Goal: Information Seeking & Learning: Learn about a topic

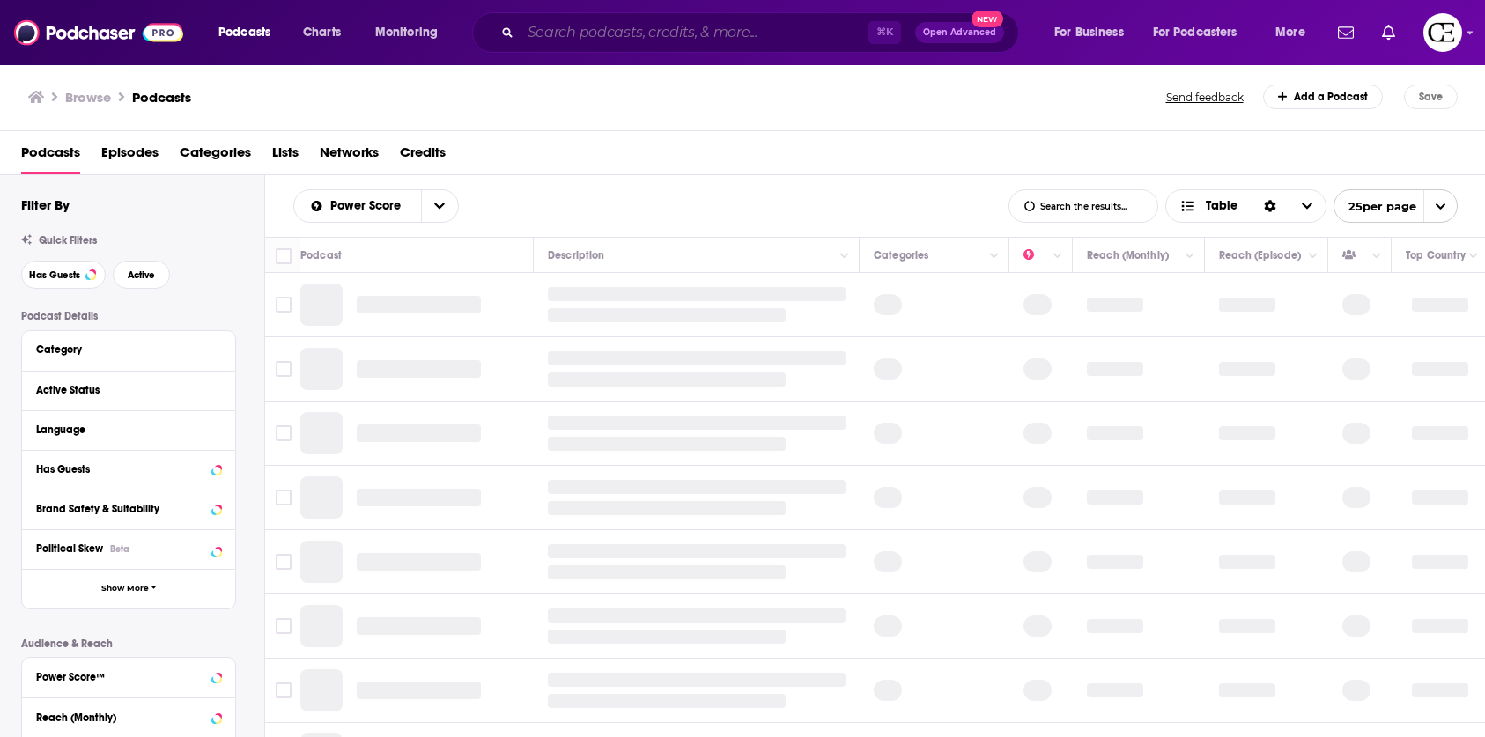
click at [534, 33] on input "Search podcasts, credits, & more..." at bounding box center [694, 32] width 348 height 28
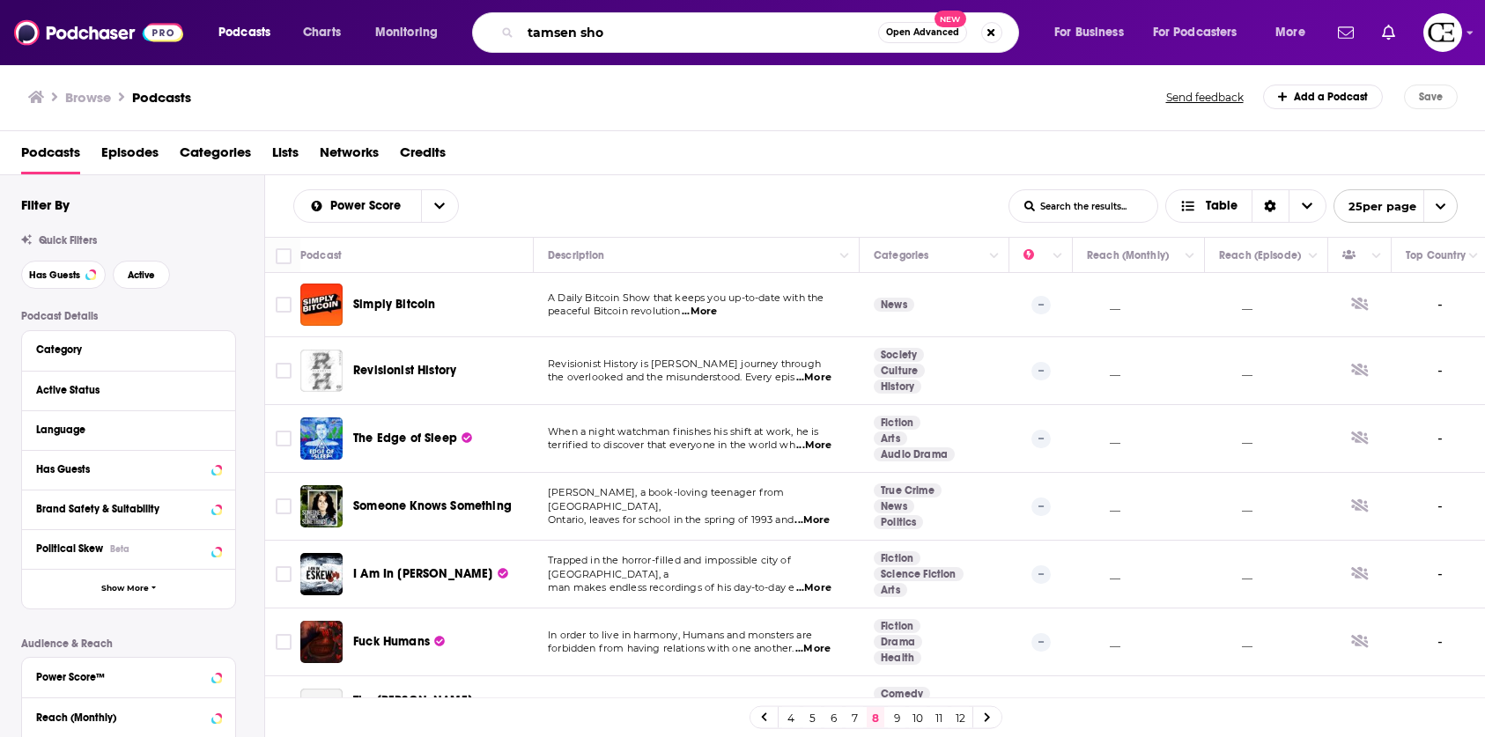
type input "tamsen show"
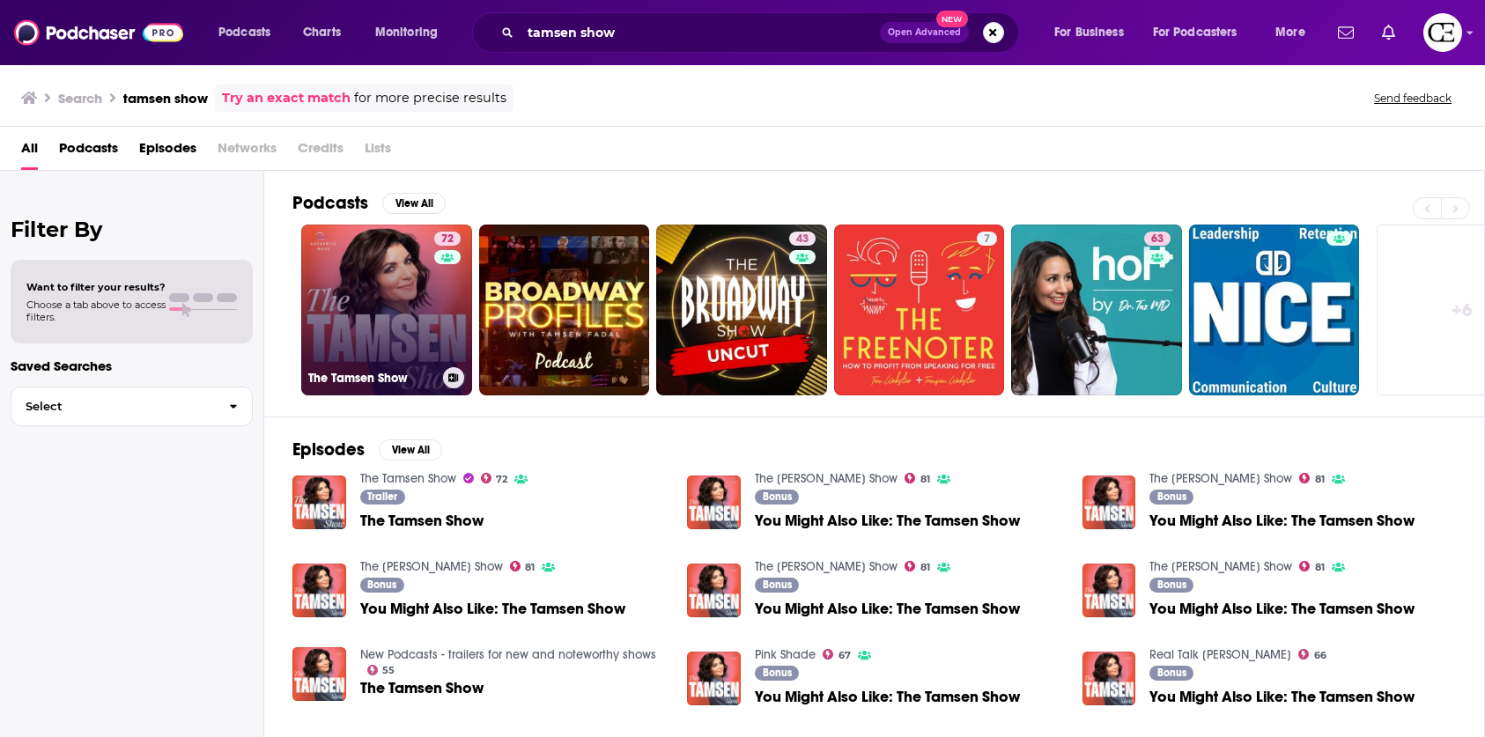
click at [411, 323] on link "72 The Tamsen Show" at bounding box center [386, 310] width 171 height 171
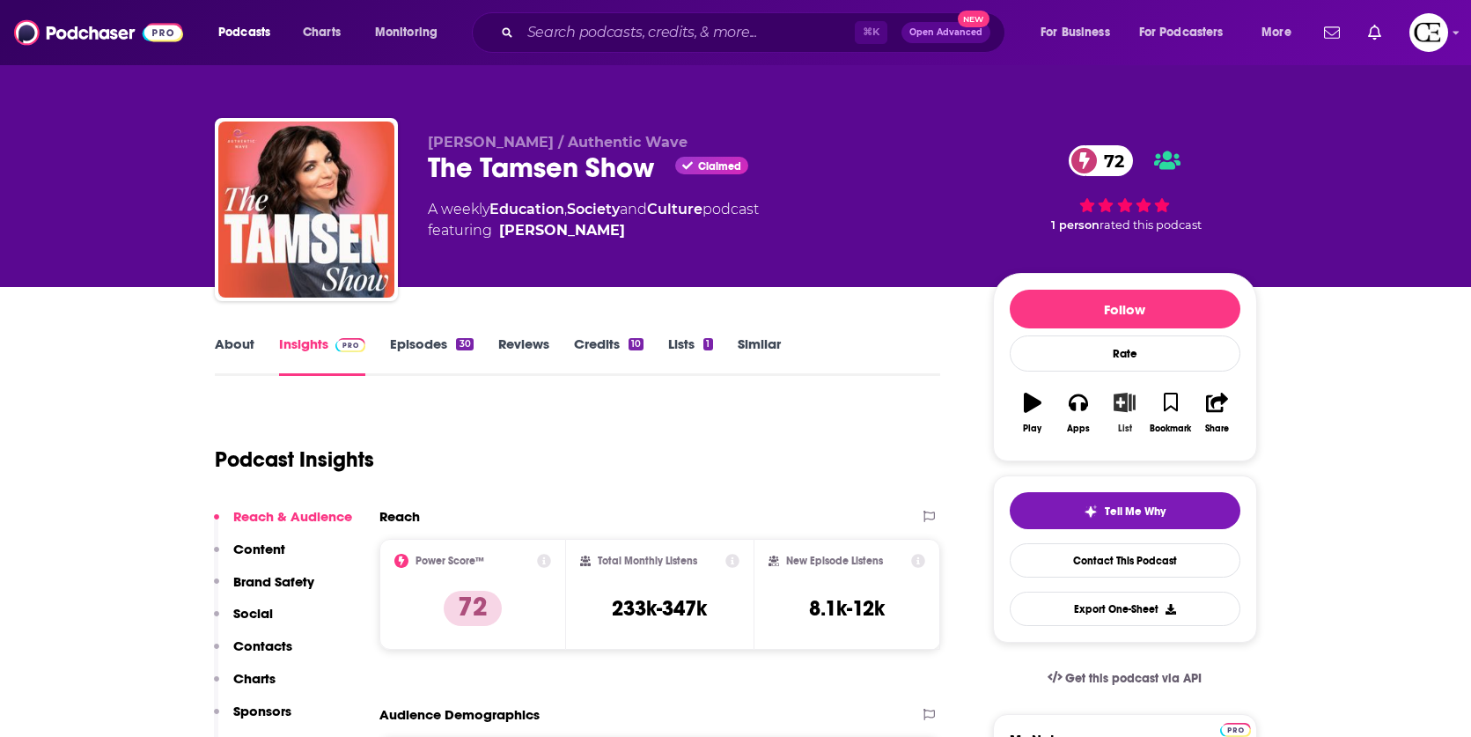
click at [1134, 408] on icon "button" at bounding box center [1125, 402] width 22 height 19
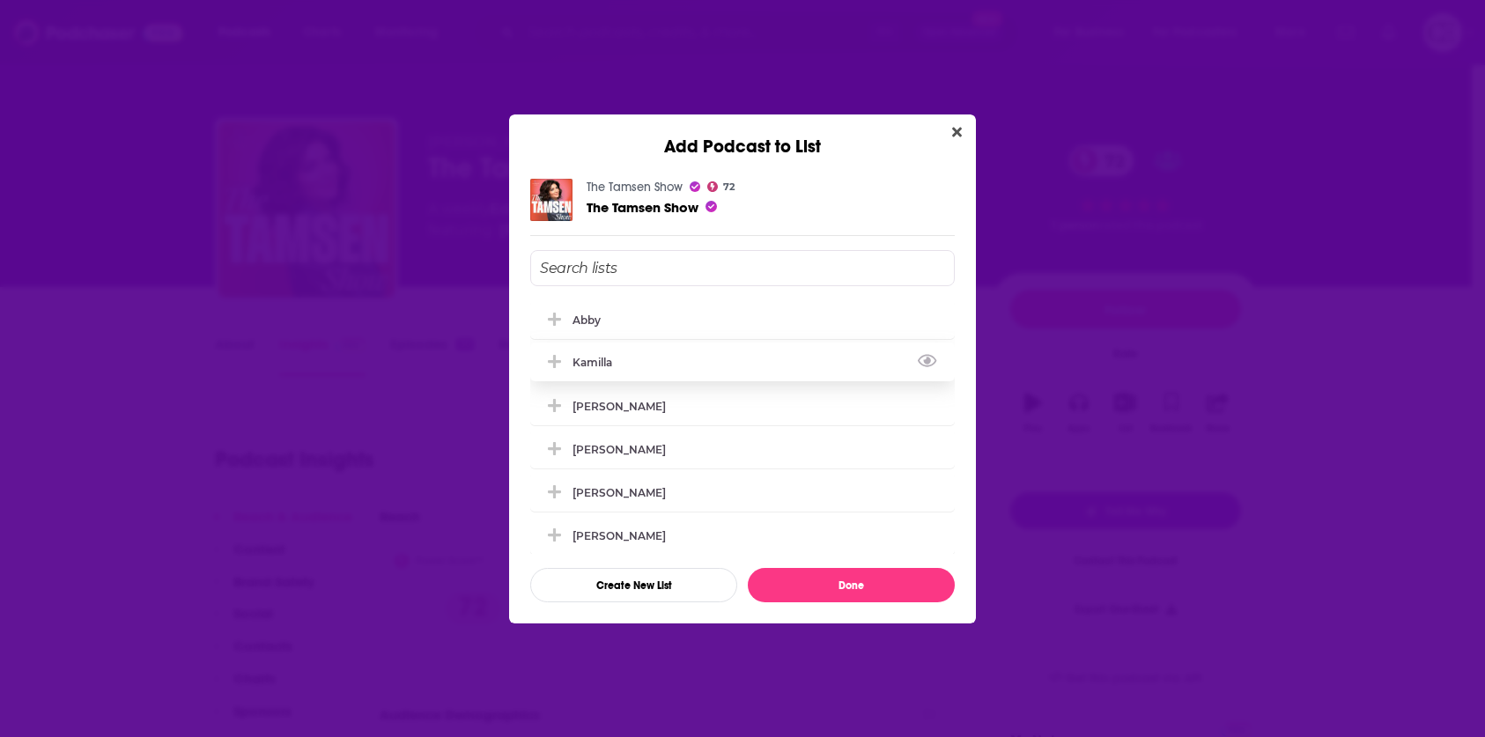
click at [754, 367] on div "Kamilla" at bounding box center [742, 362] width 424 height 39
click at [798, 579] on button "Done" at bounding box center [851, 585] width 207 height 34
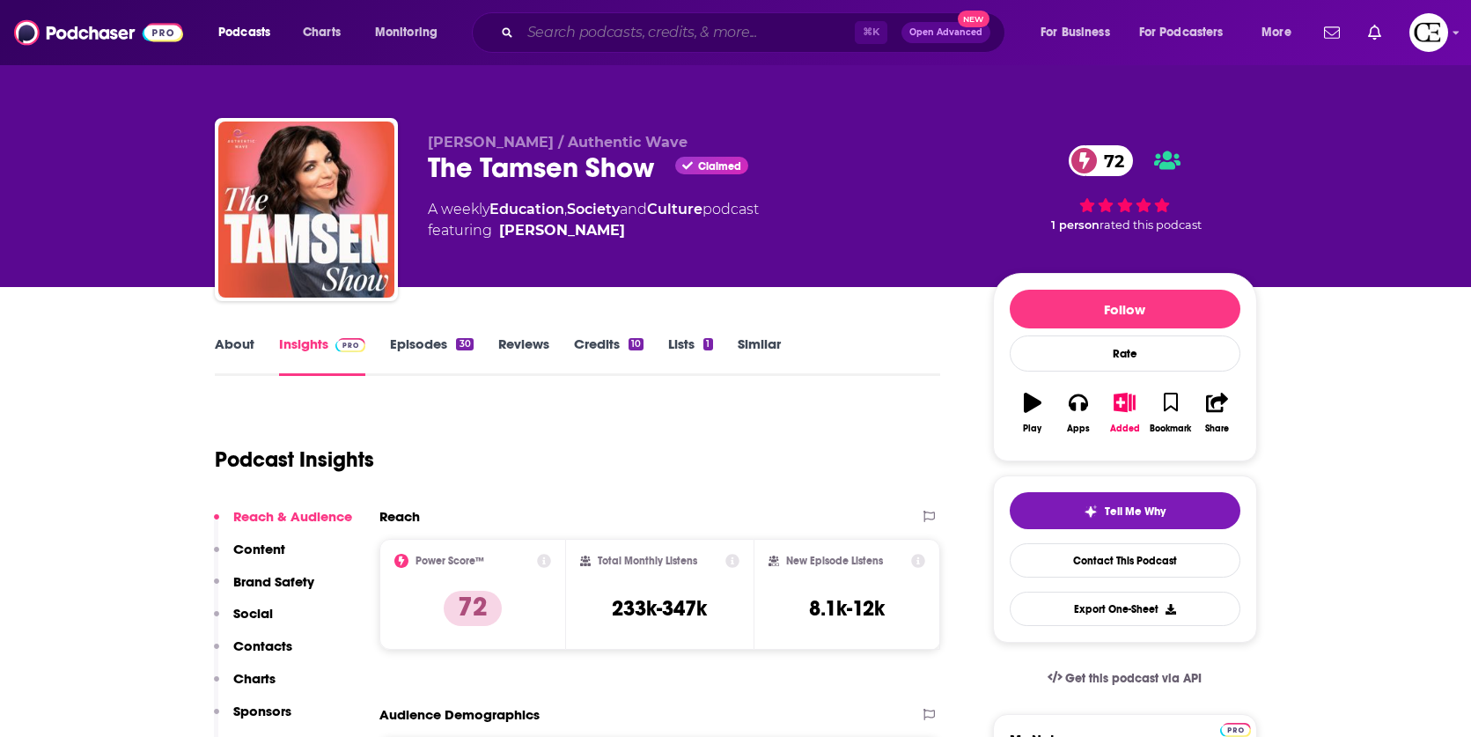
click at [584, 29] on input "Search podcasts, credits, & more..." at bounding box center [687, 32] width 335 height 28
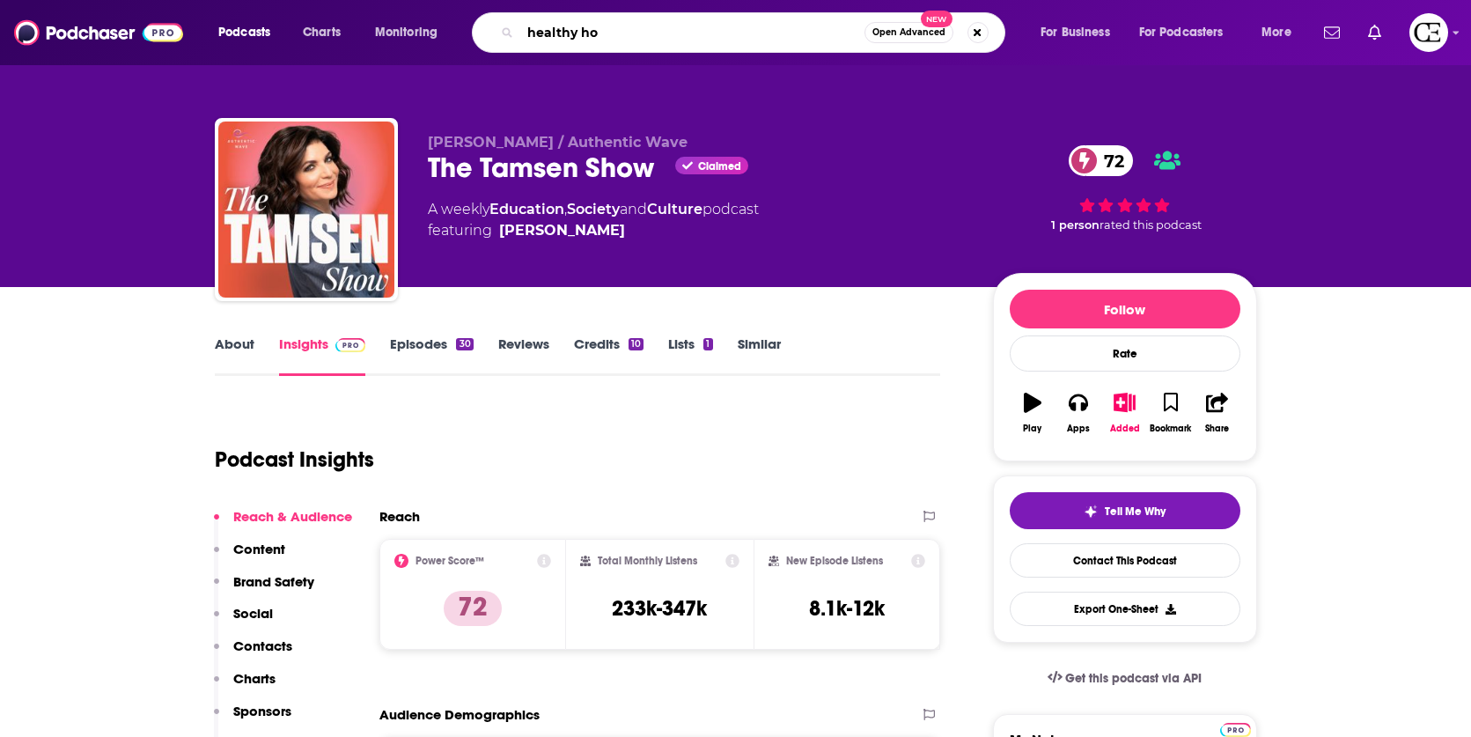
type input "healthy hoe"
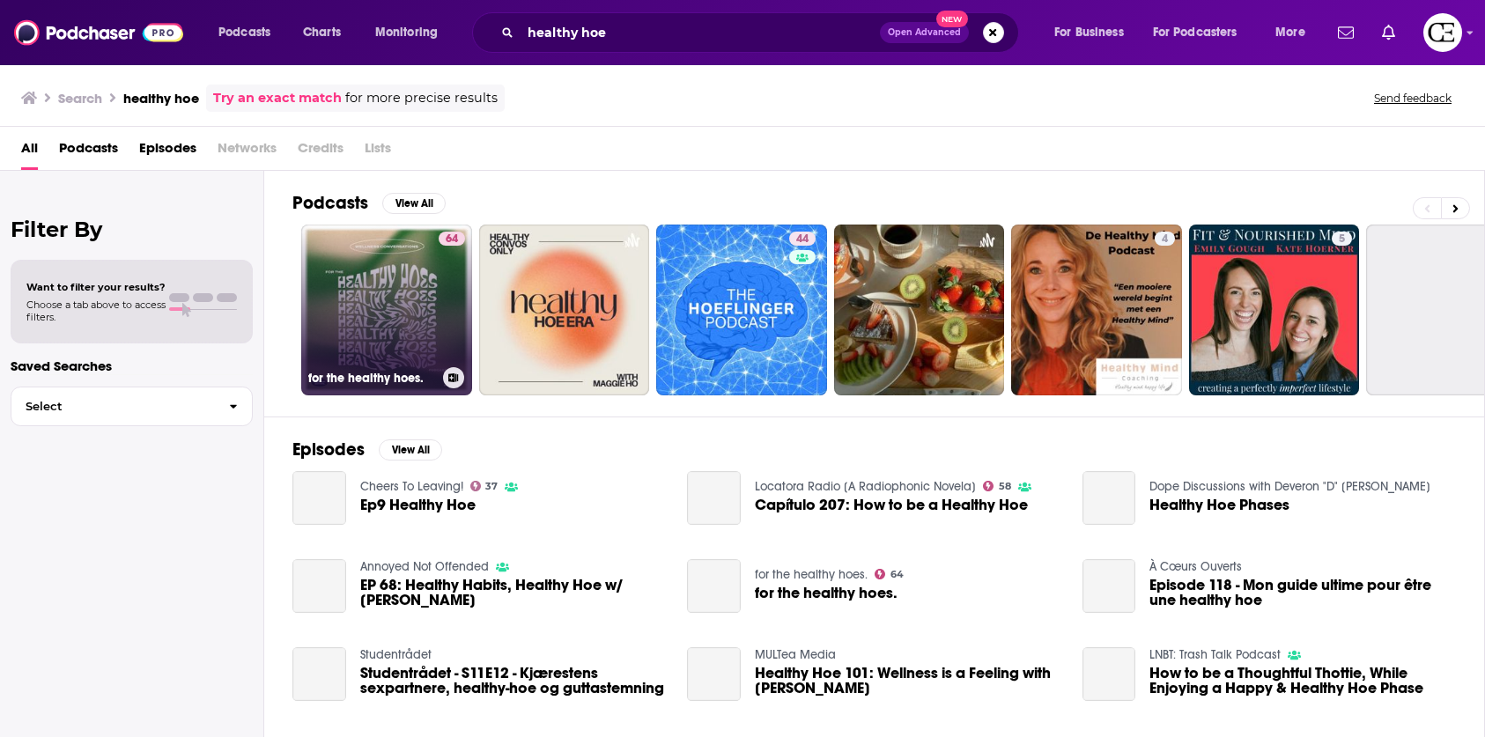
click at [423, 338] on link "64 for the healthy hoes." at bounding box center [386, 310] width 171 height 171
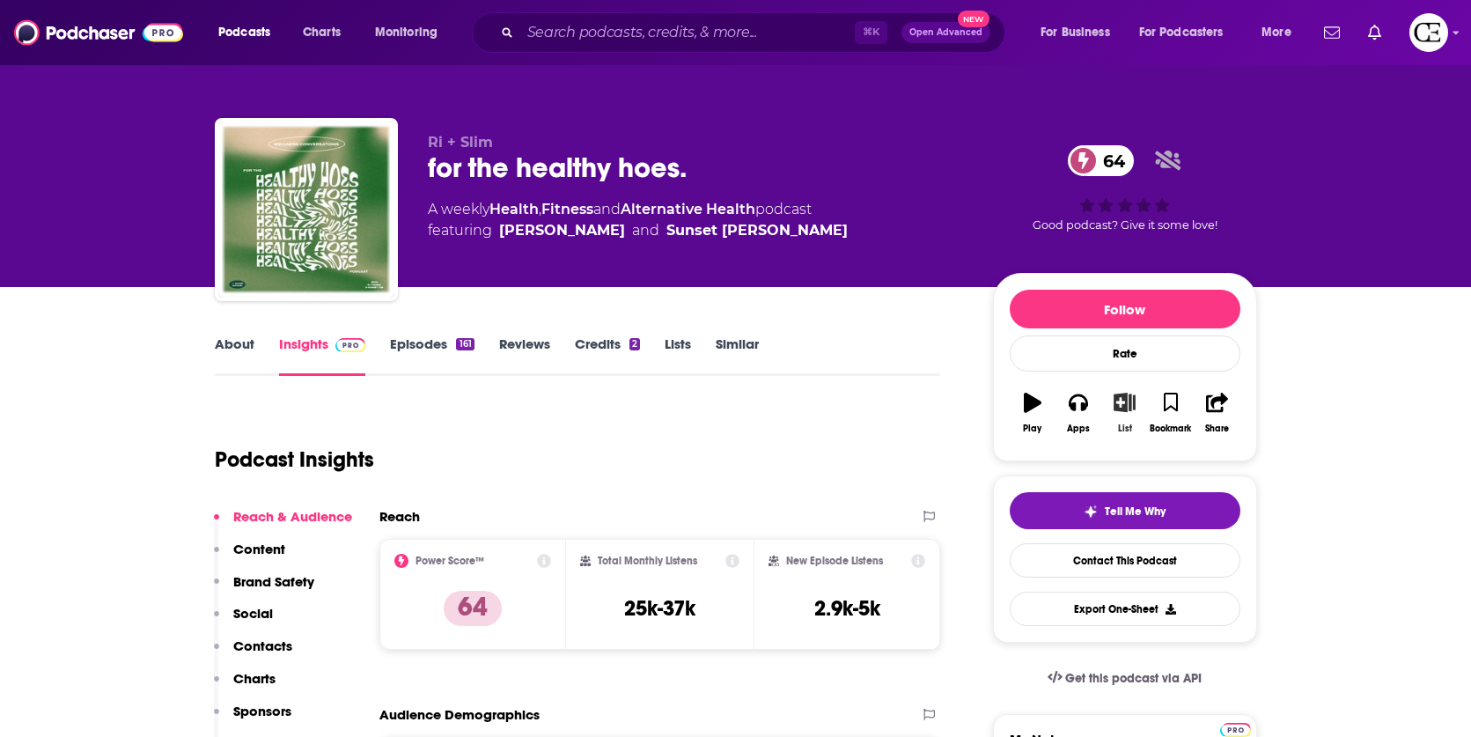
click at [1127, 409] on icon "button" at bounding box center [1125, 402] width 22 height 19
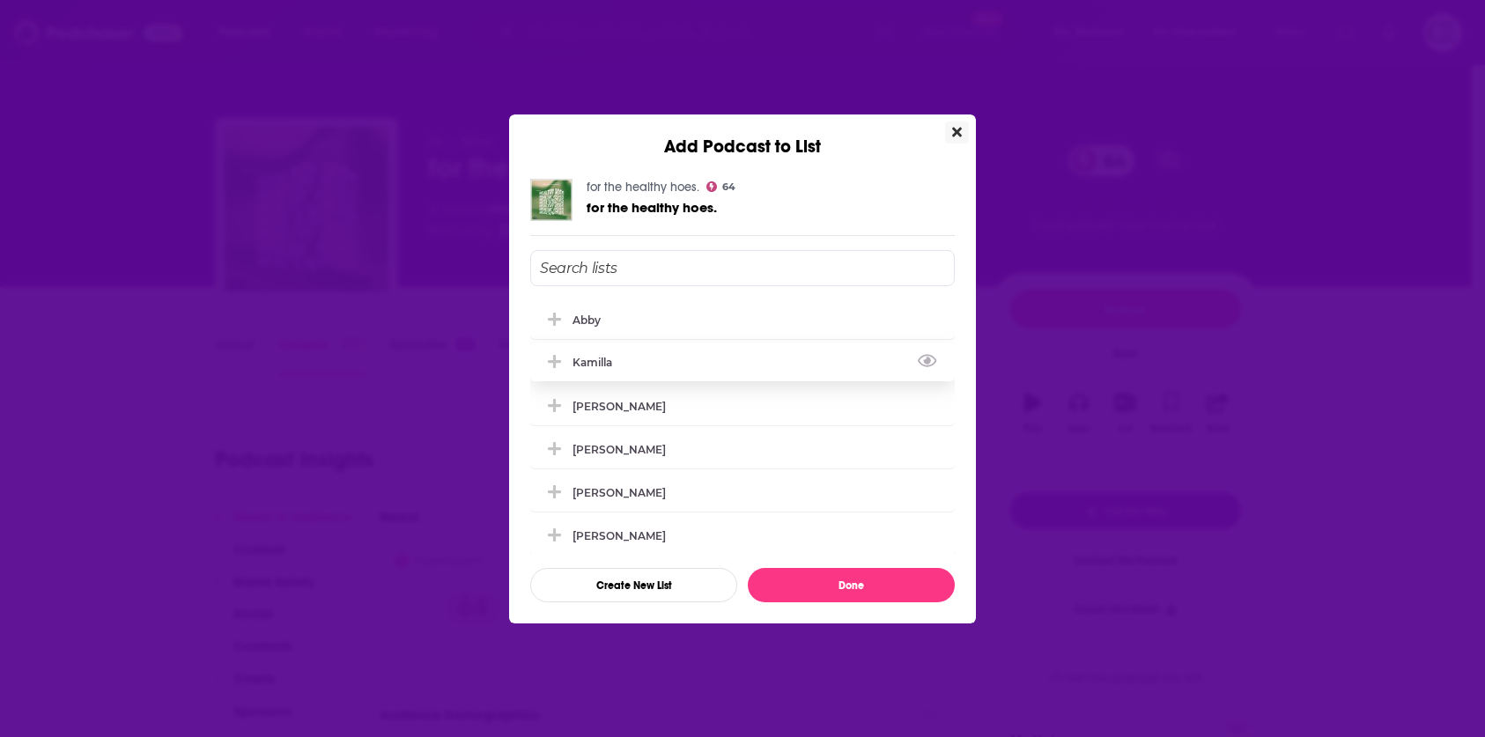
click at [700, 370] on div "Kamilla" at bounding box center [742, 362] width 424 height 39
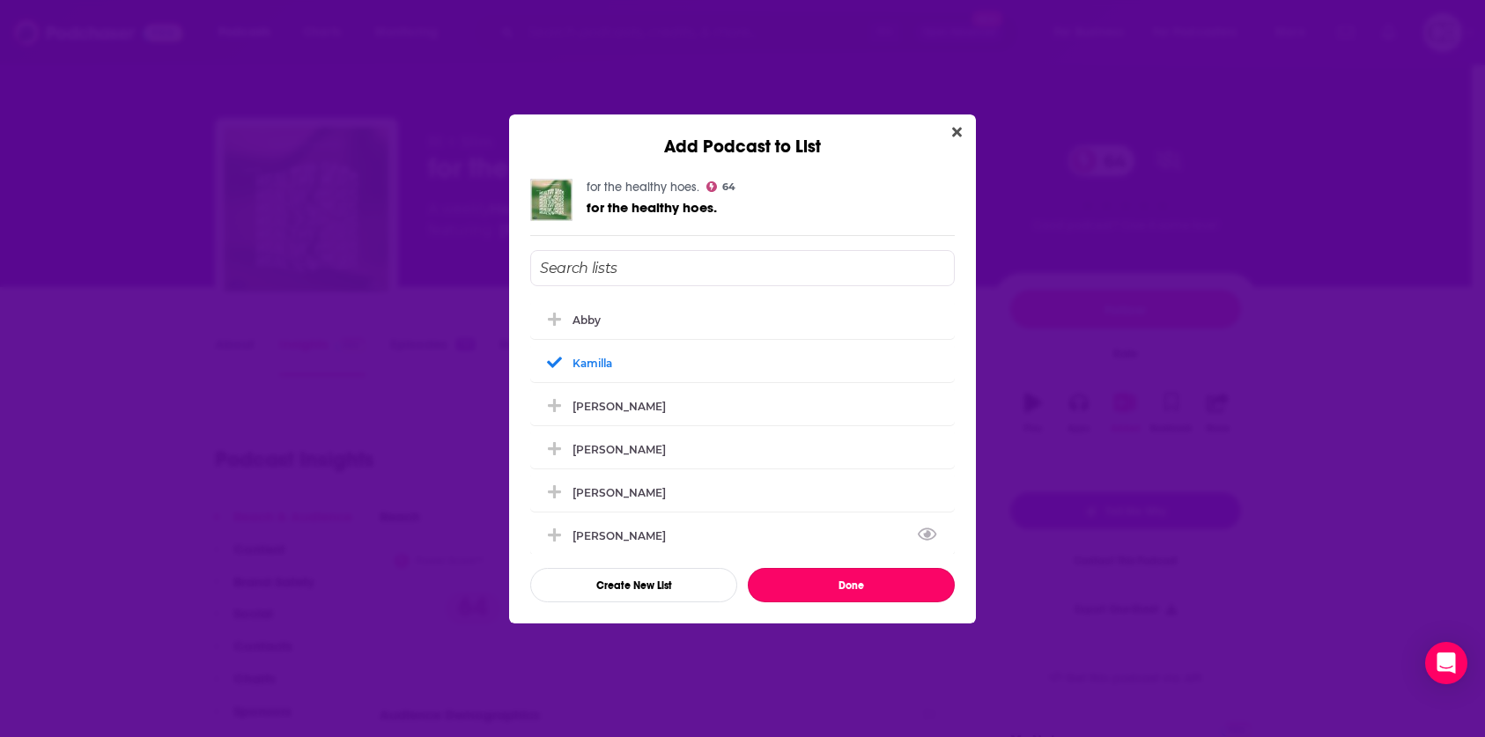
click at [809, 600] on button "Done" at bounding box center [851, 585] width 207 height 34
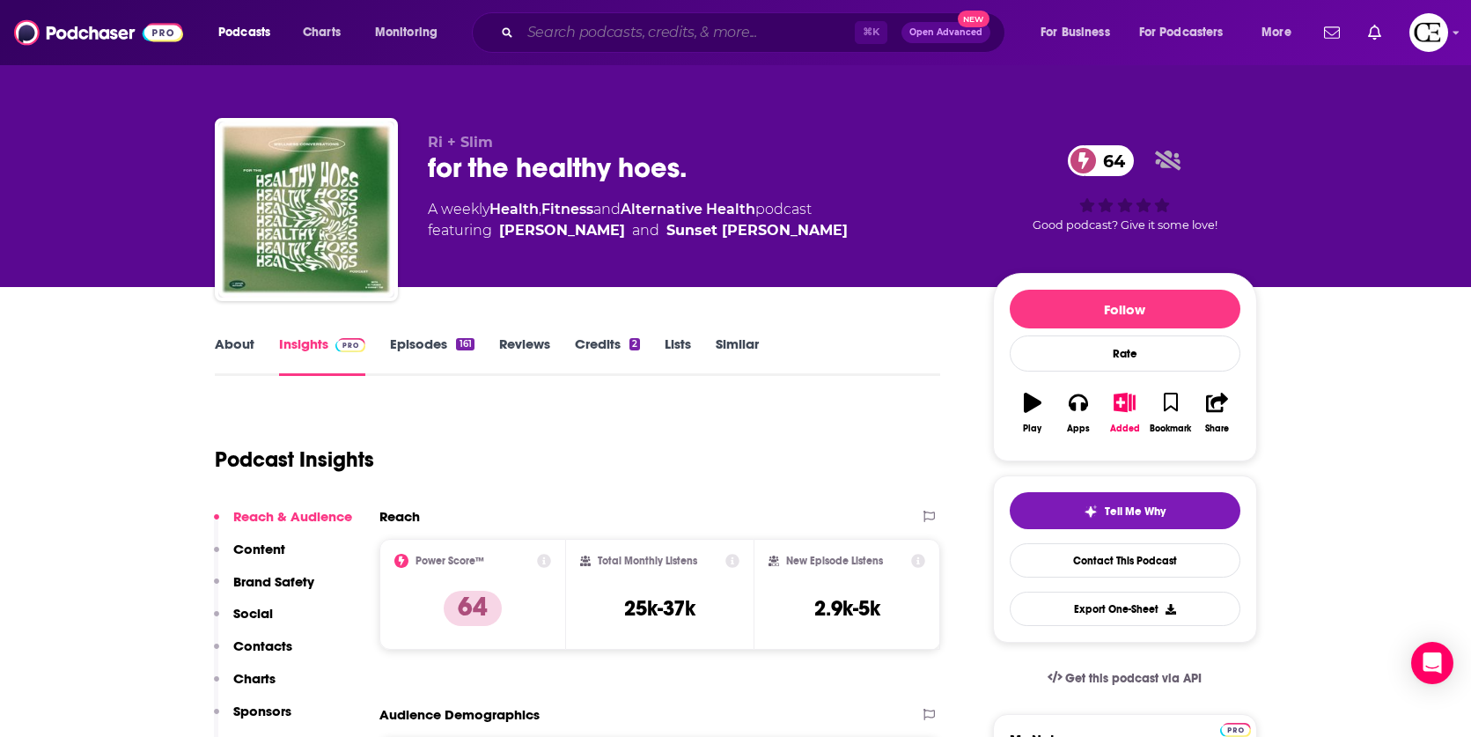
click at [639, 37] on input "Search podcasts, credits, & more..." at bounding box center [687, 32] width 335 height 28
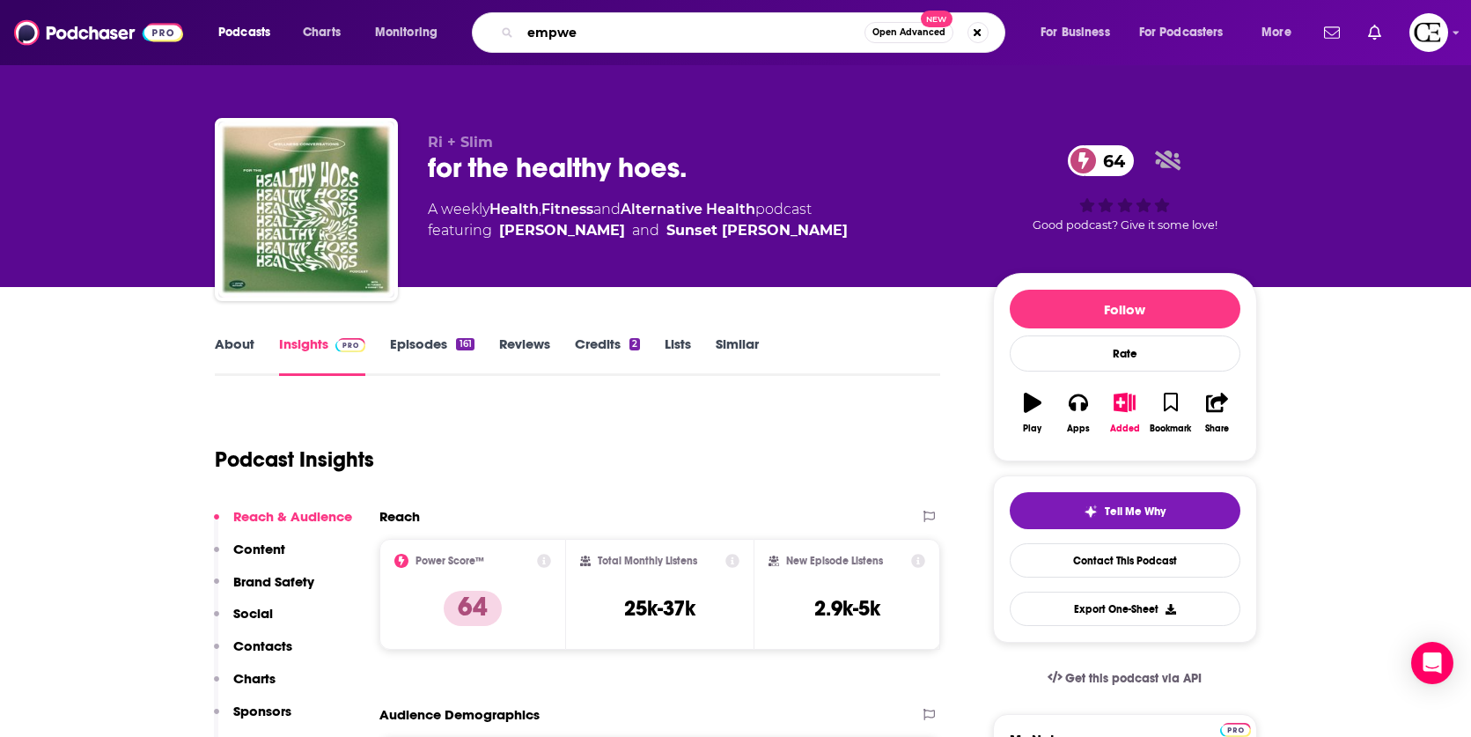
type input "empwer"
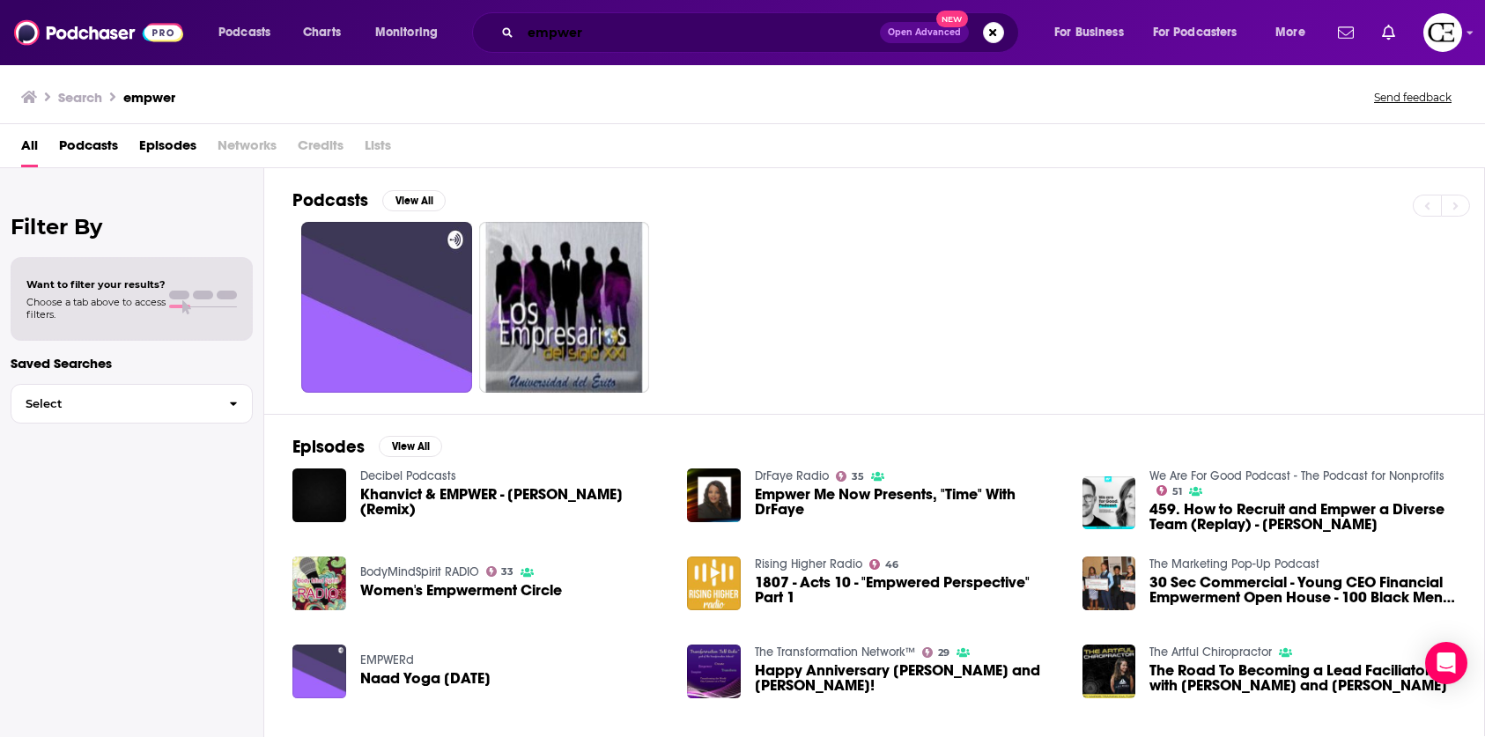
click at [582, 30] on input "empwer" at bounding box center [699, 32] width 359 height 28
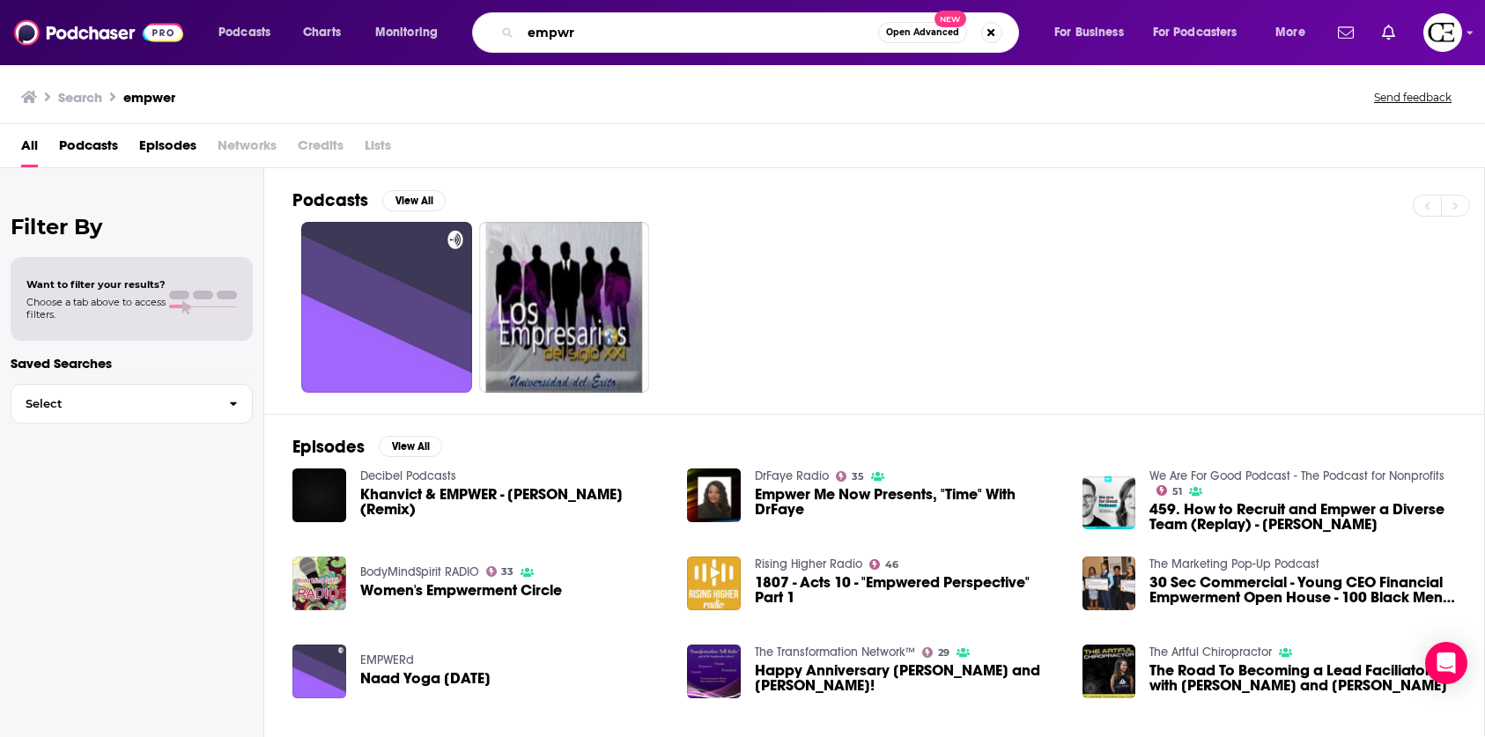
type input "empwr"
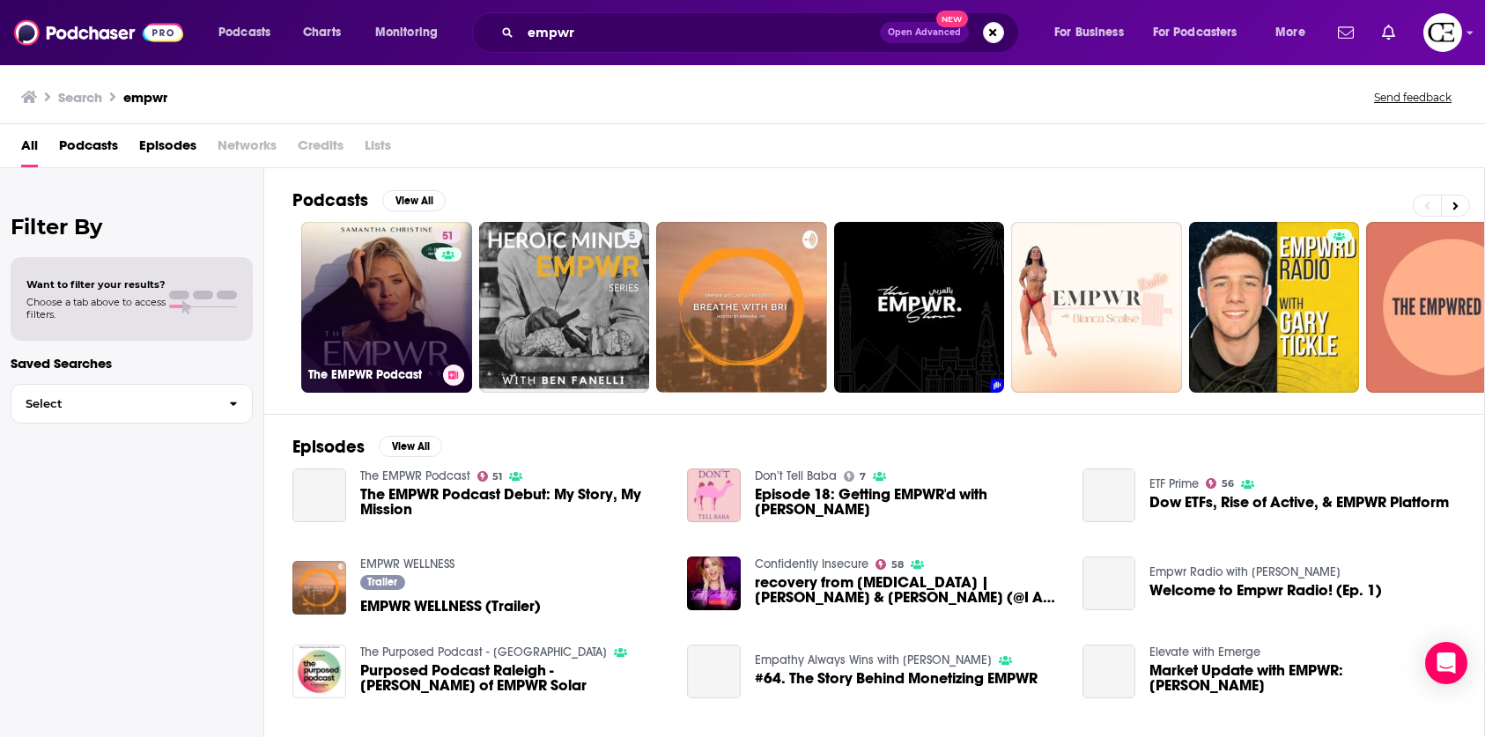
click at [409, 308] on link "51 The EMPWR Podcast" at bounding box center [386, 307] width 171 height 171
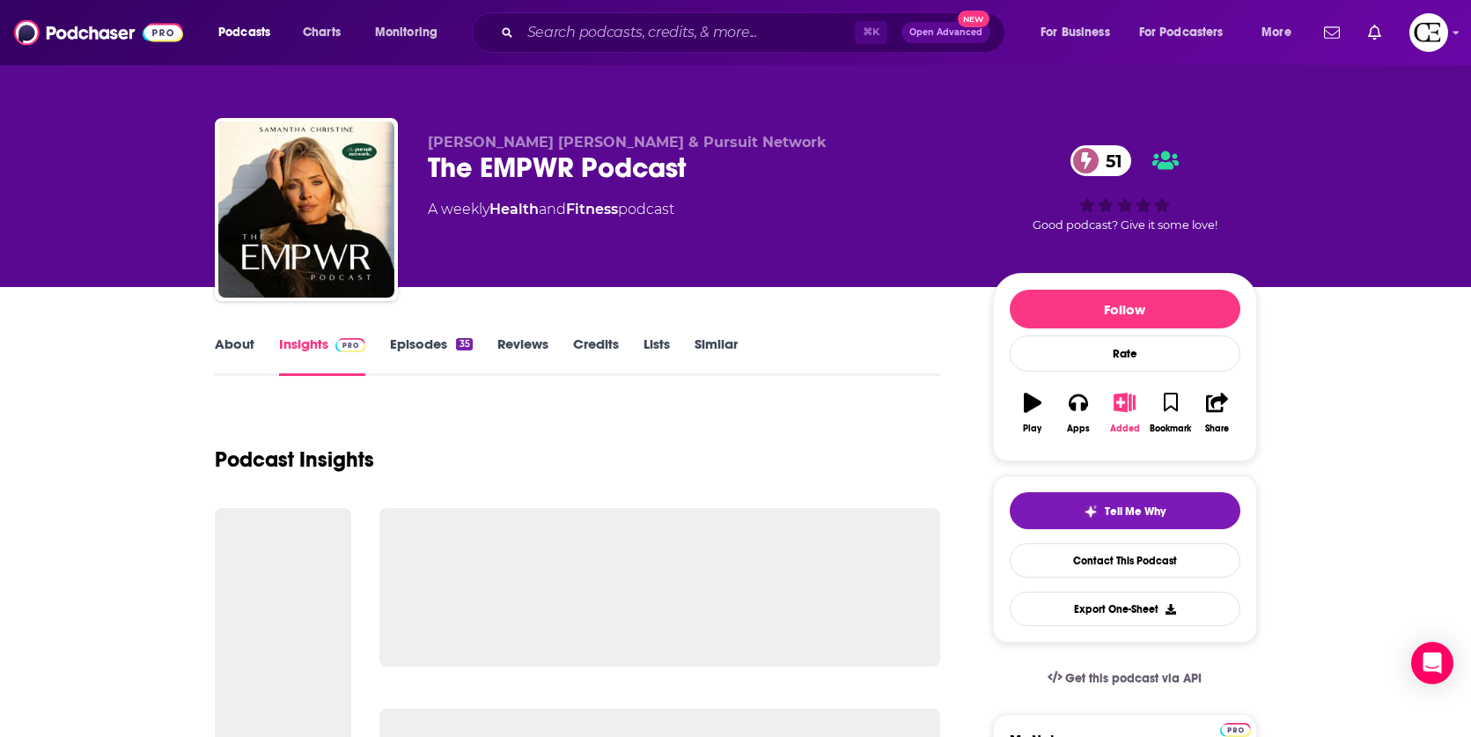
click at [1119, 401] on icon "button" at bounding box center [1125, 402] width 22 height 19
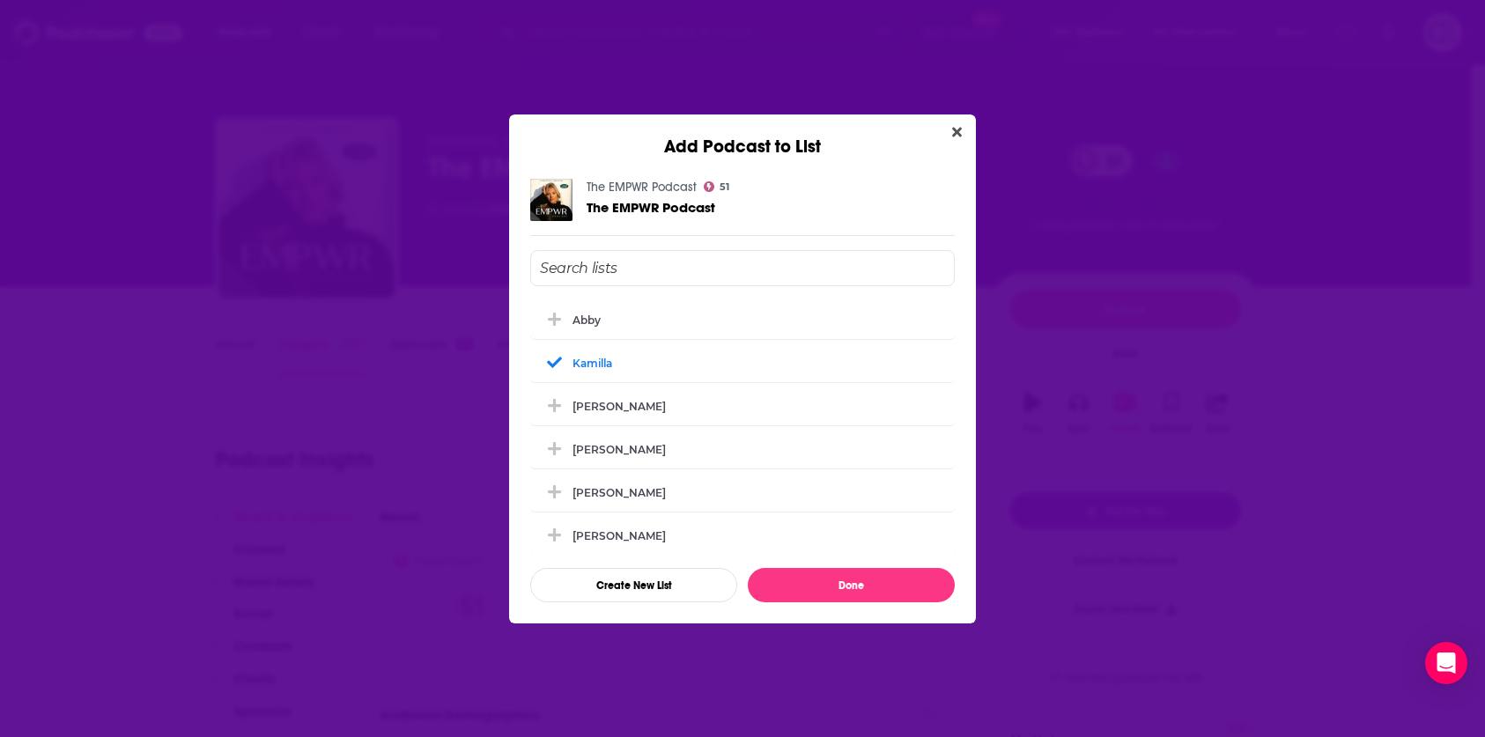
click at [1294, 283] on div "Add Podcast to List The EMPWR Podcast 51 The EMPWR Podcast [PERSON_NAME] [PERSO…" at bounding box center [742, 368] width 1485 height 737
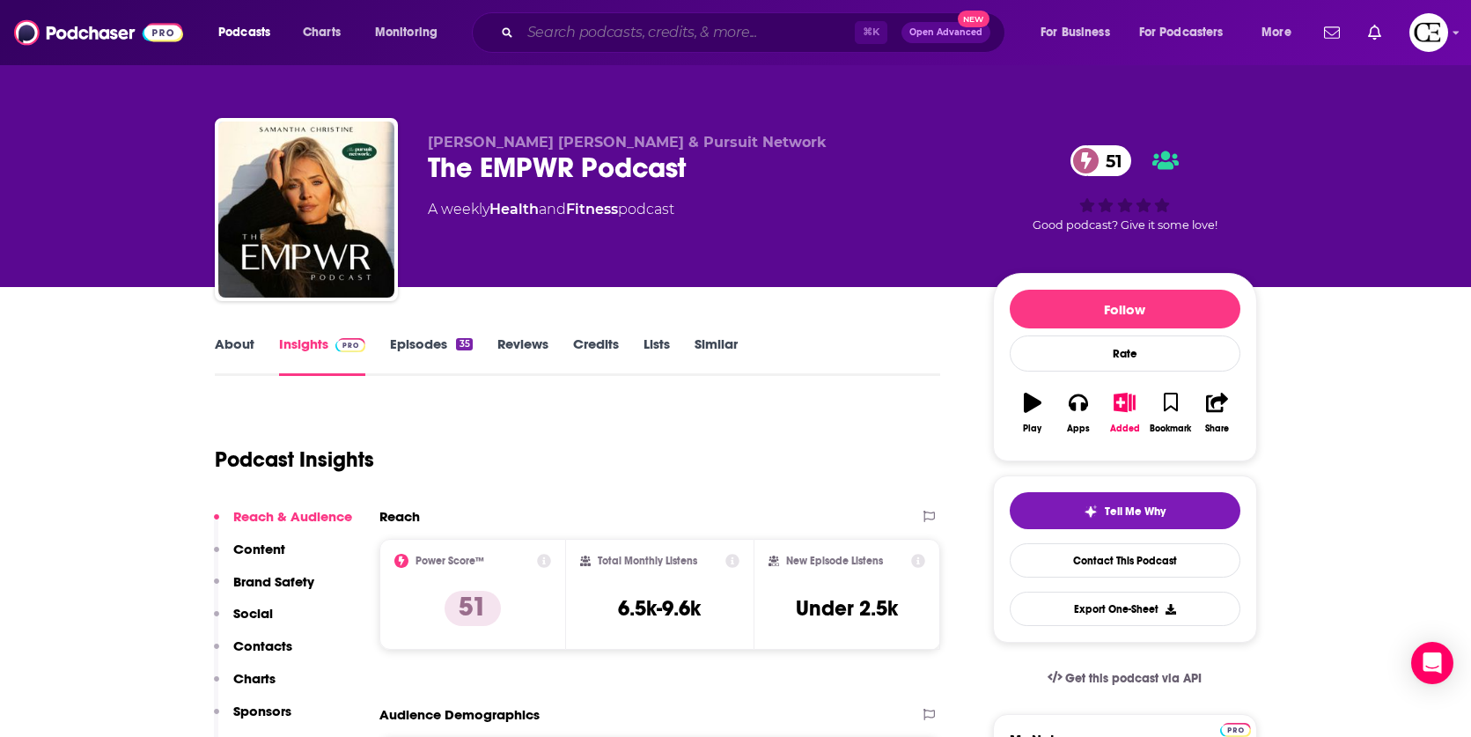
click at [601, 22] on input "Search podcasts, credits, & more..." at bounding box center [687, 32] width 335 height 28
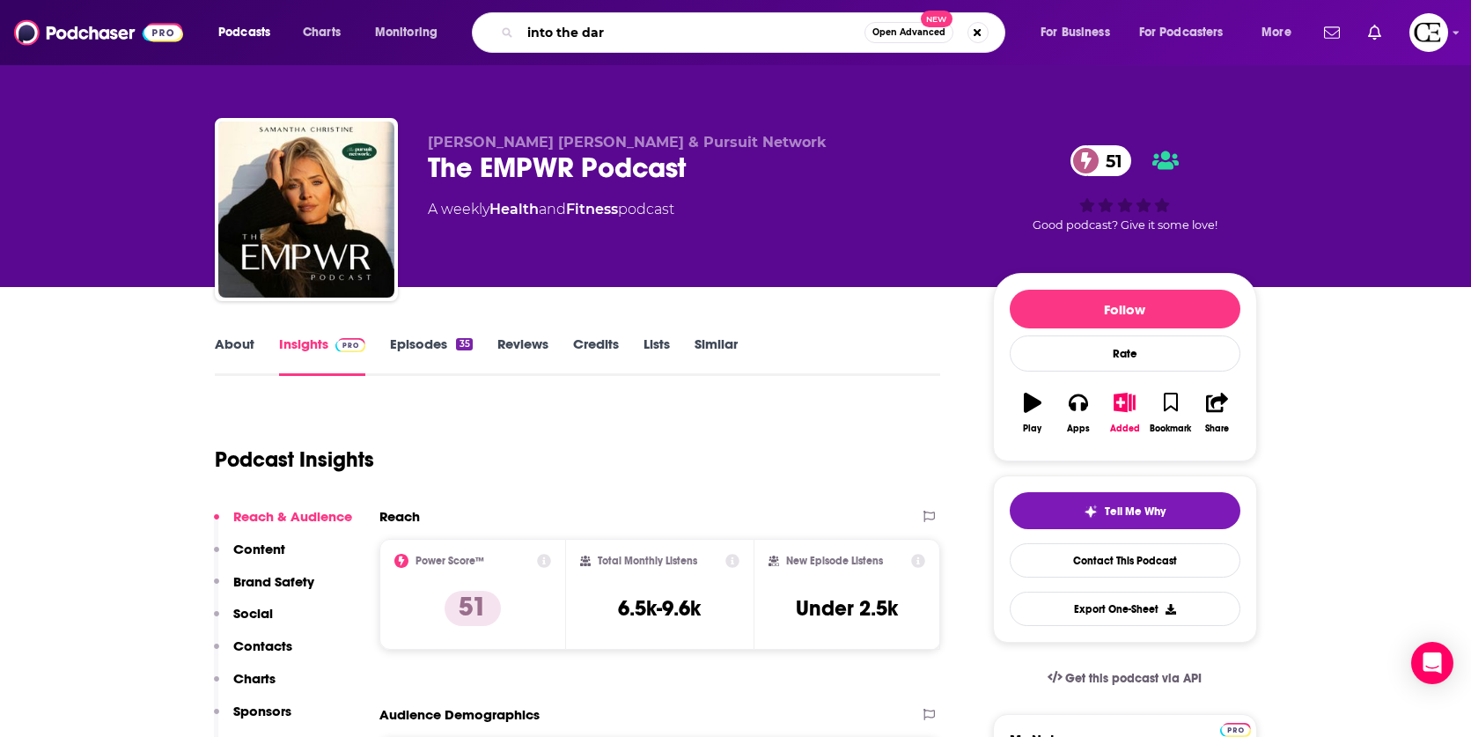
type input "into the dark"
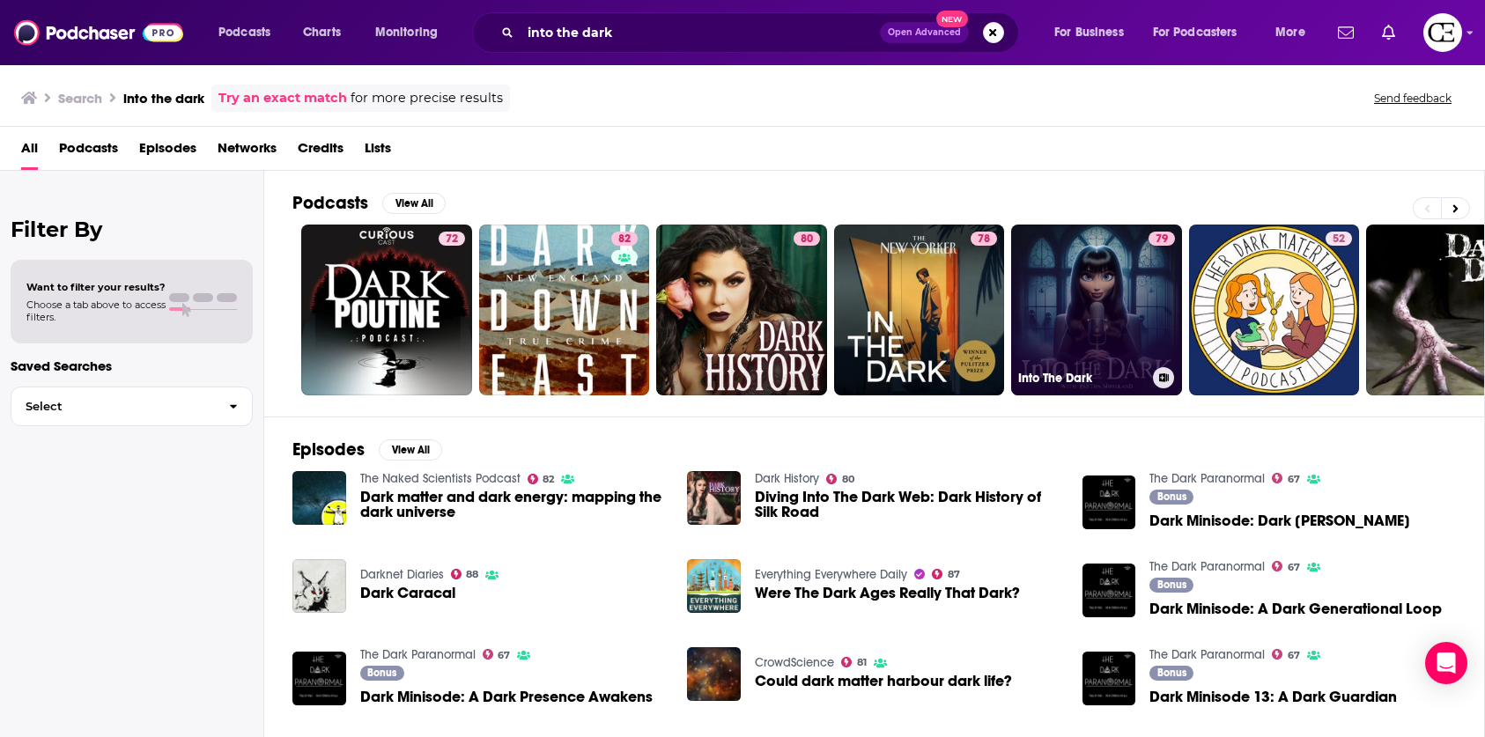
click at [1087, 270] on link "79 Into The Dark" at bounding box center [1096, 310] width 171 height 171
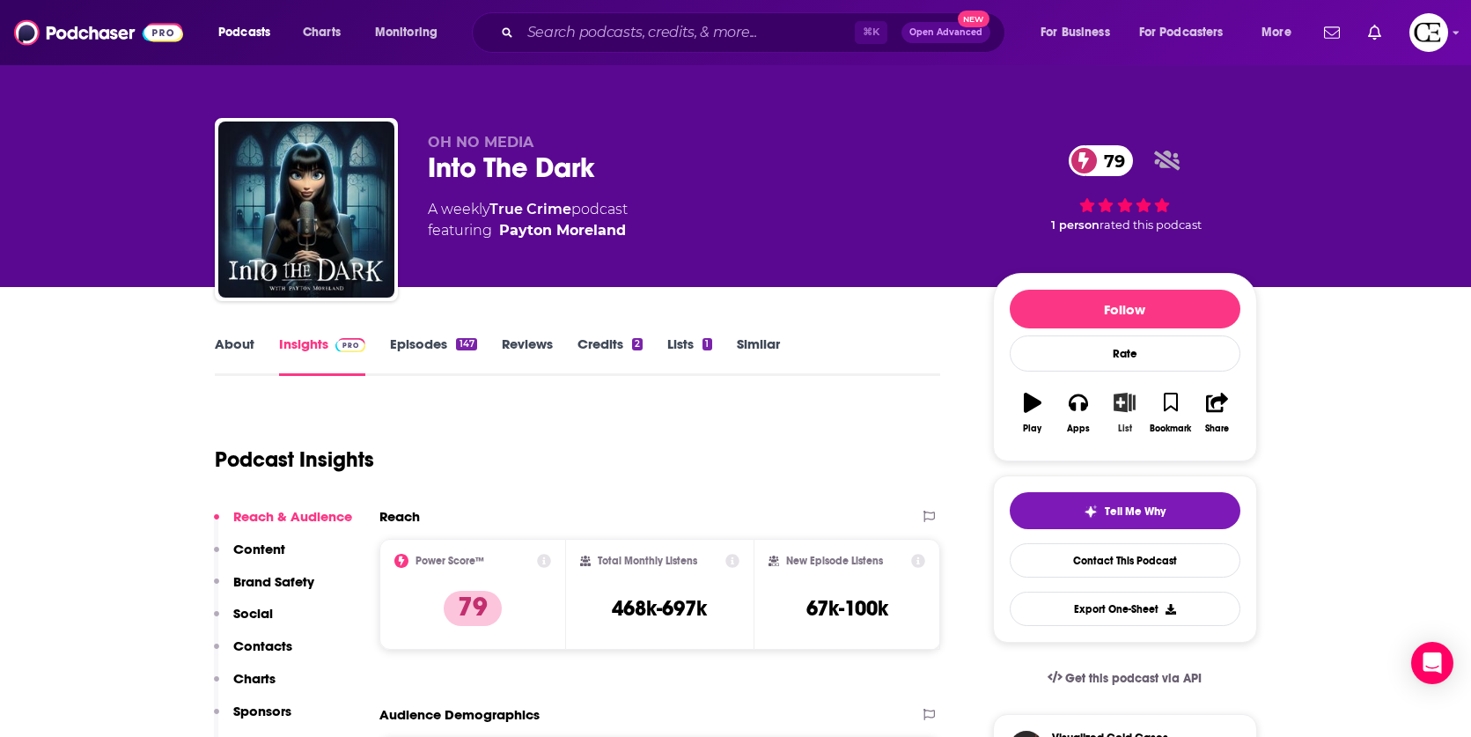
click at [1129, 416] on button "List" at bounding box center [1125, 412] width 46 height 63
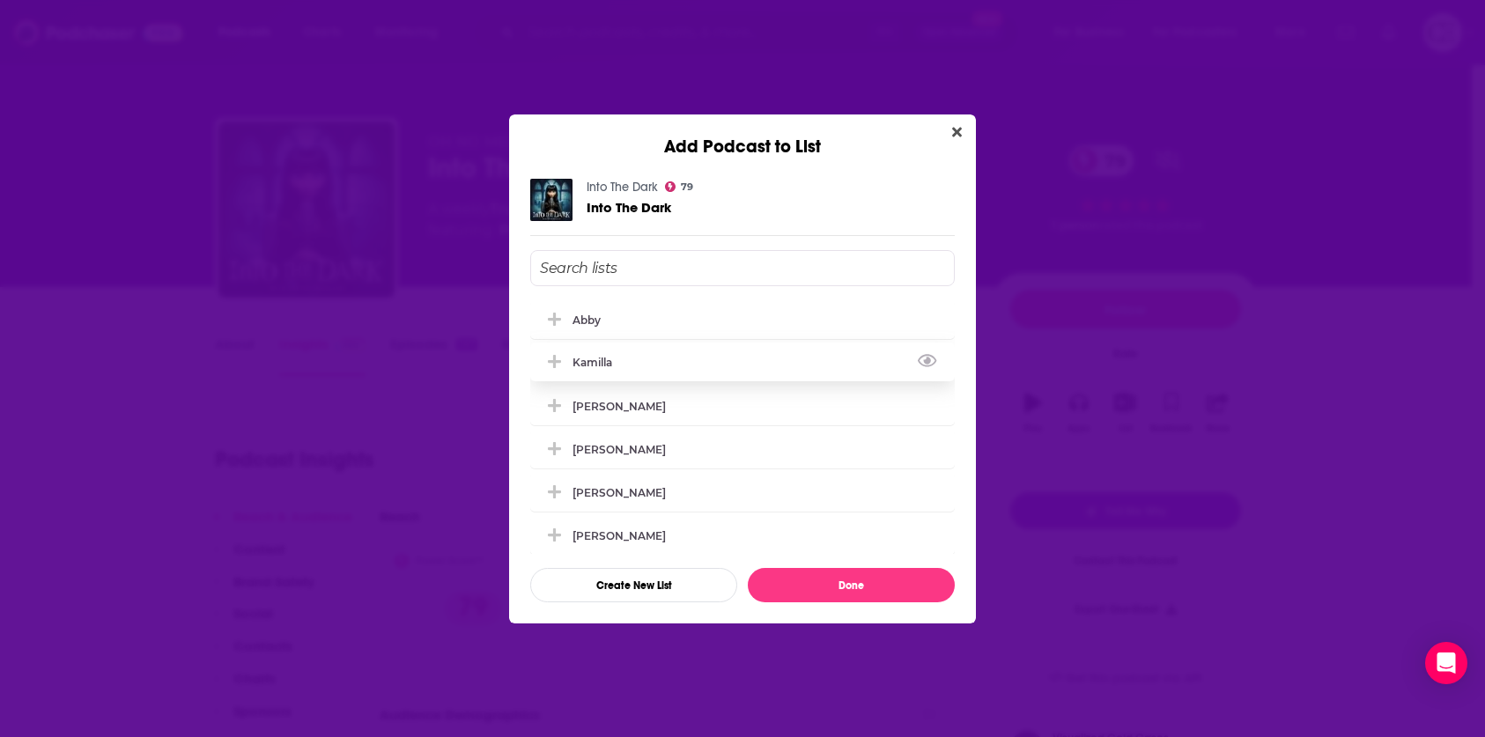
click at [717, 372] on div "Kamilla" at bounding box center [742, 362] width 424 height 39
click at [792, 588] on button "Done" at bounding box center [851, 585] width 207 height 34
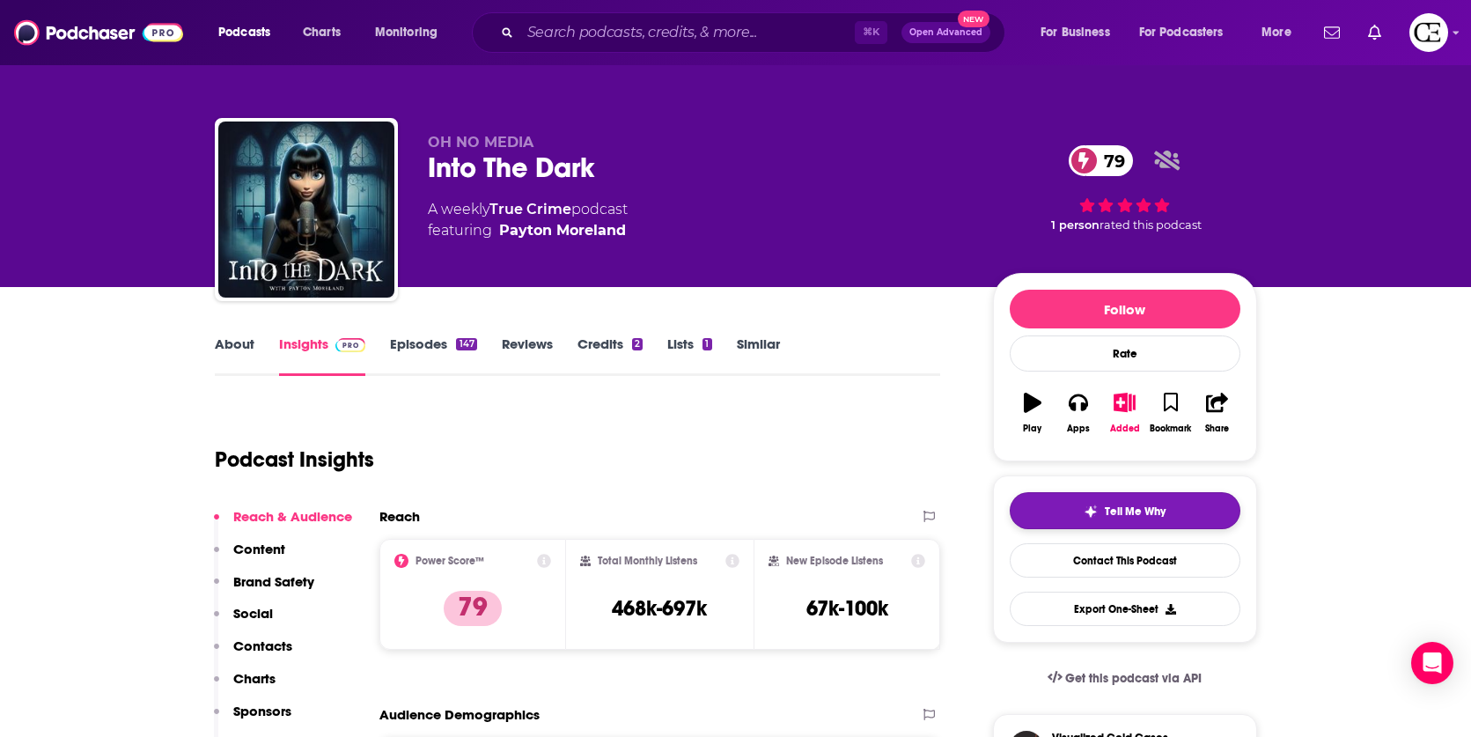
click at [1039, 512] on button "Tell Me Why" at bounding box center [1125, 510] width 231 height 37
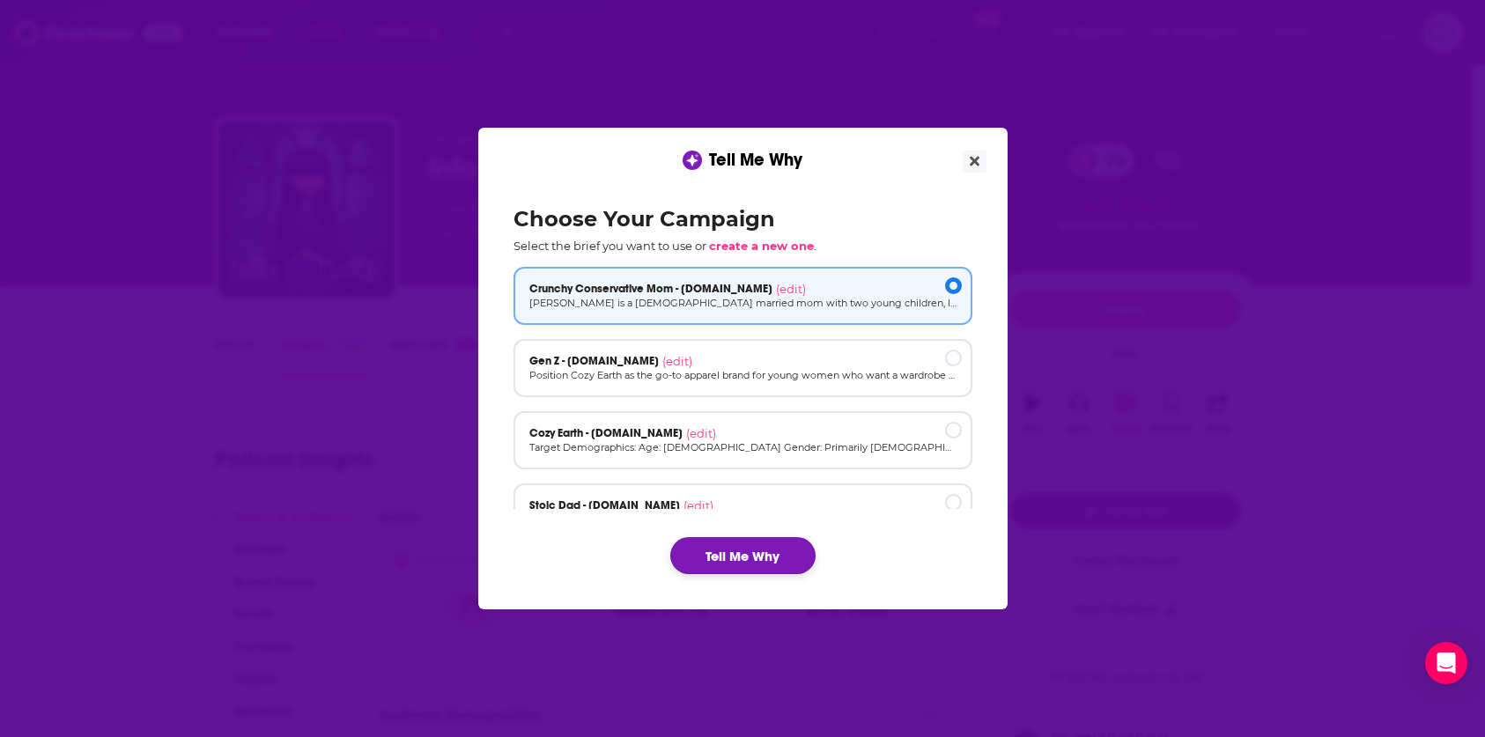
click at [753, 561] on button "Tell Me Why" at bounding box center [742, 555] width 145 height 37
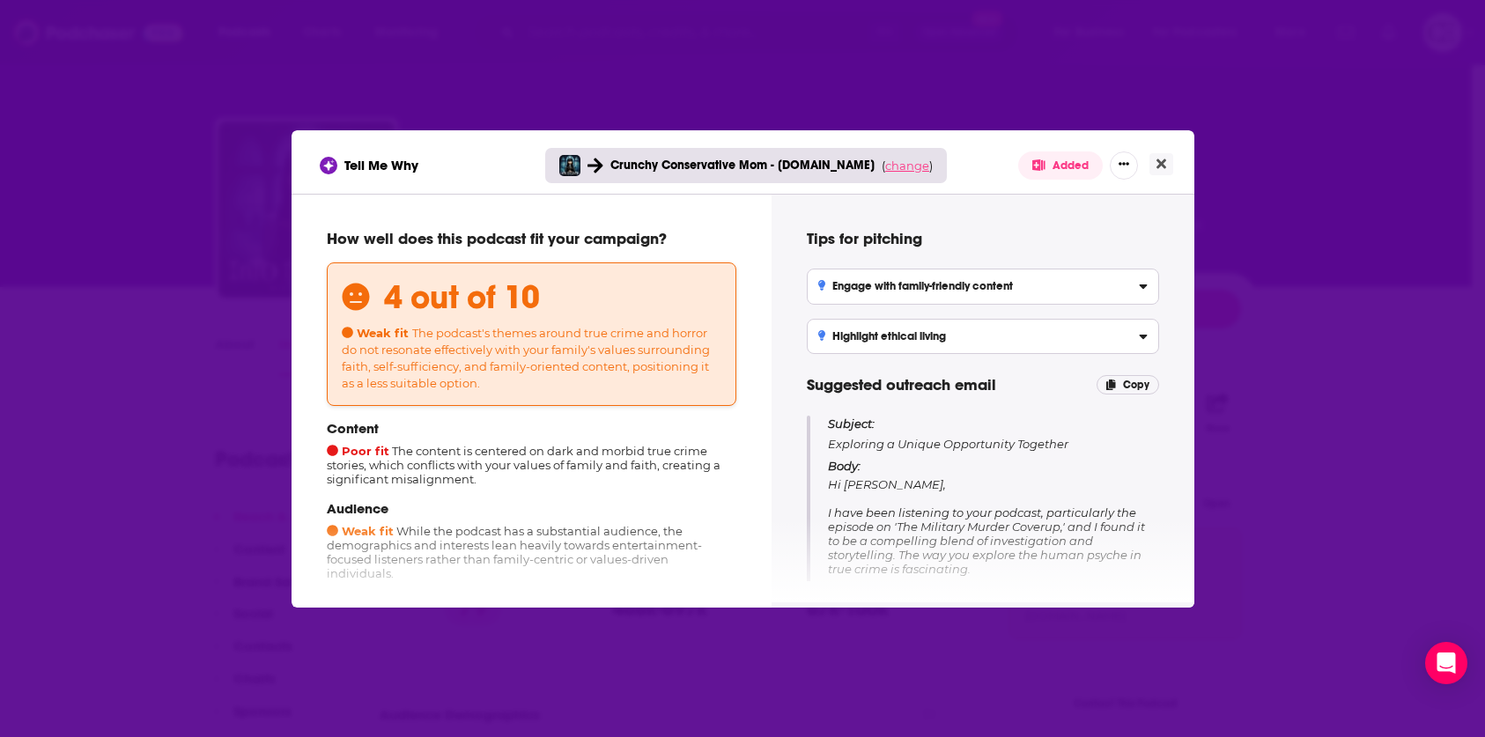
click at [891, 168] on span "change" at bounding box center [907, 166] width 44 height 14
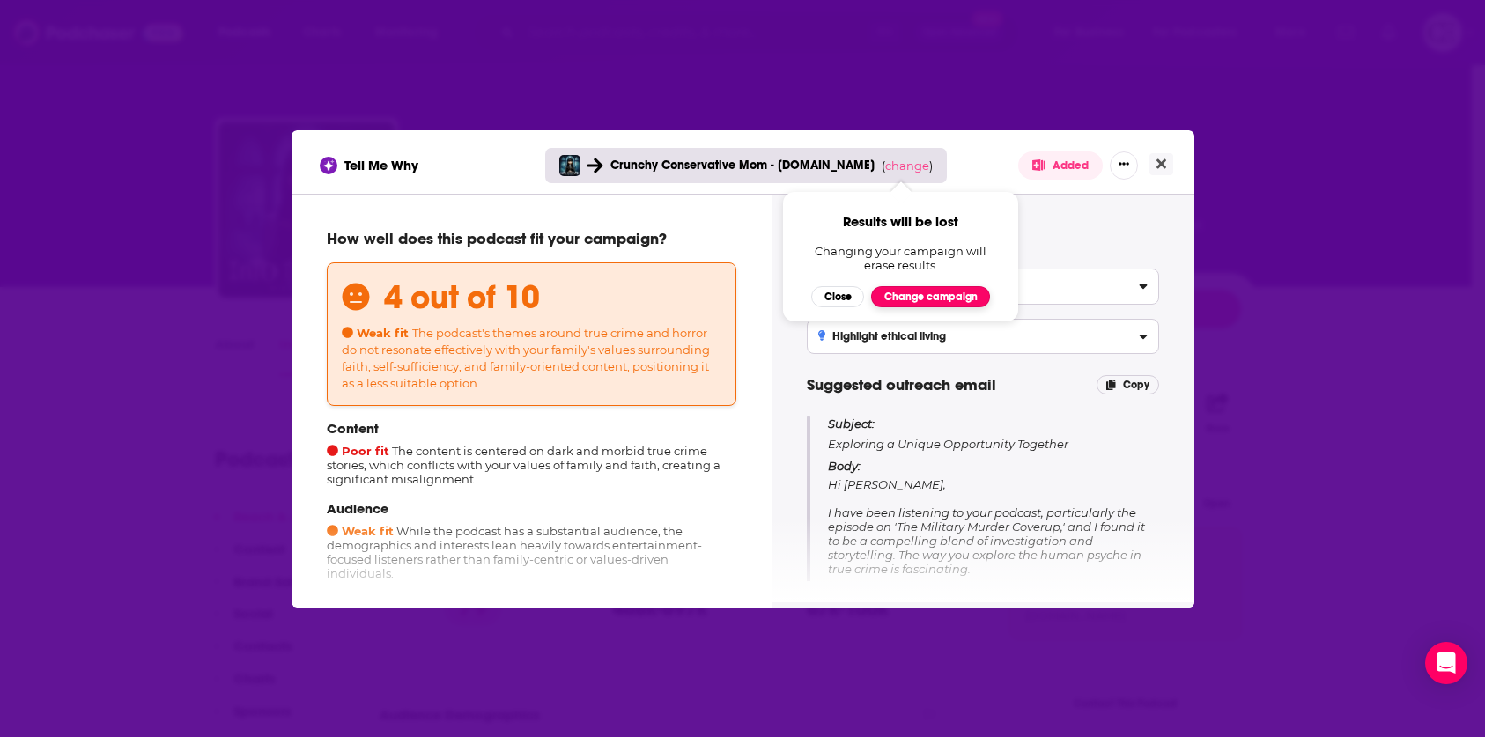
click at [907, 297] on button "Change campaign" at bounding box center [930, 296] width 119 height 21
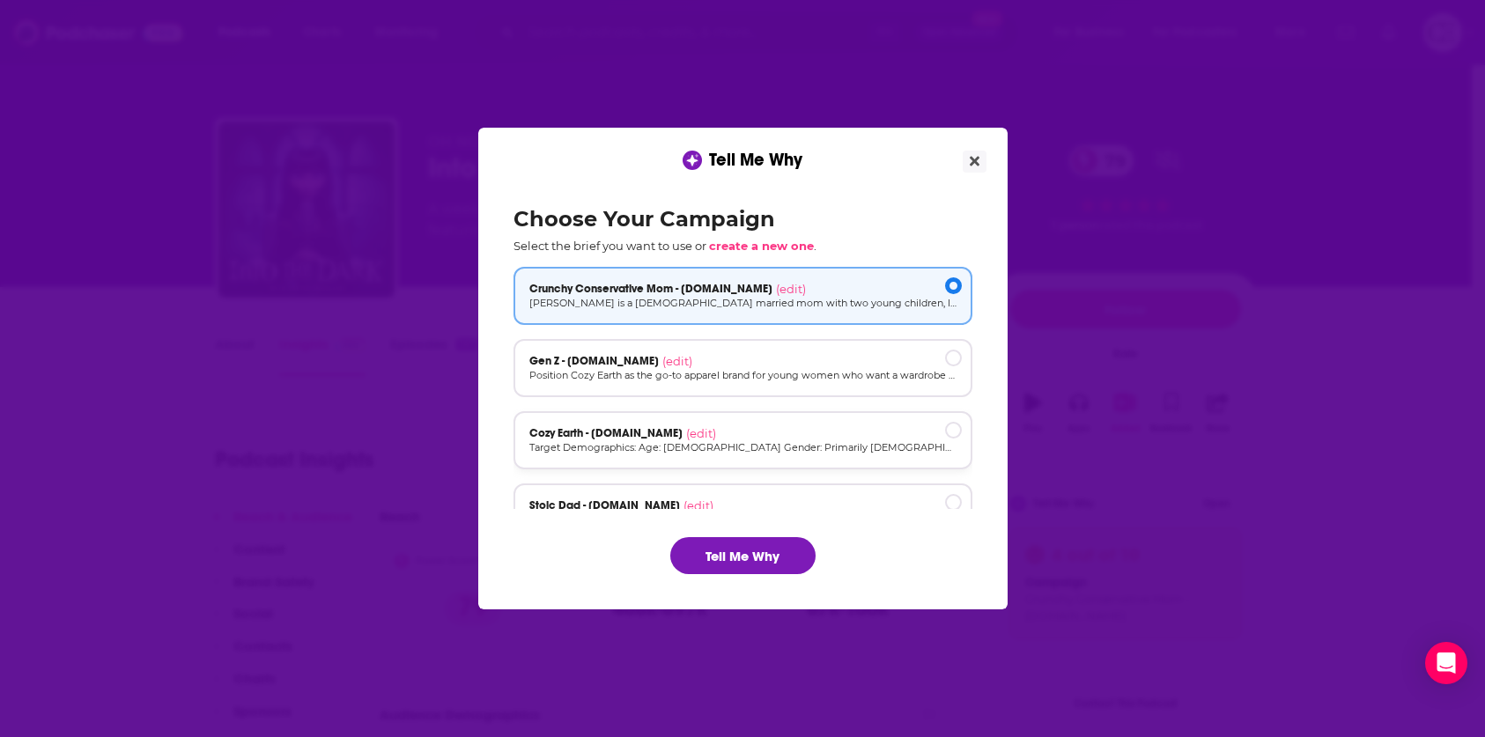
click at [690, 449] on p "Target Demographics: Age: [DEMOGRAPHIC_DATA] Gender: Primarily [DEMOGRAPHIC_DAT…" at bounding box center [742, 447] width 427 height 15
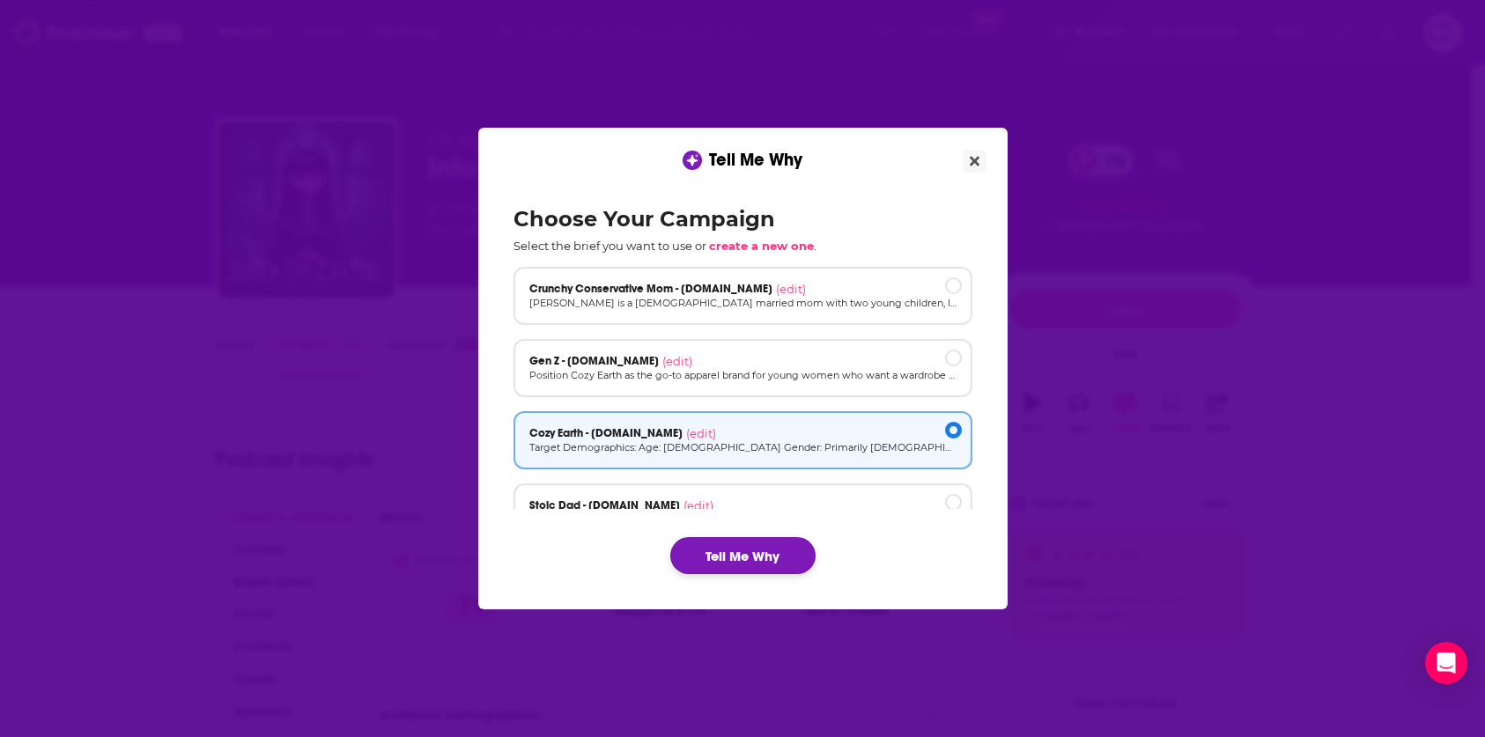
click at [716, 564] on button "Tell Me Why" at bounding box center [742, 555] width 145 height 37
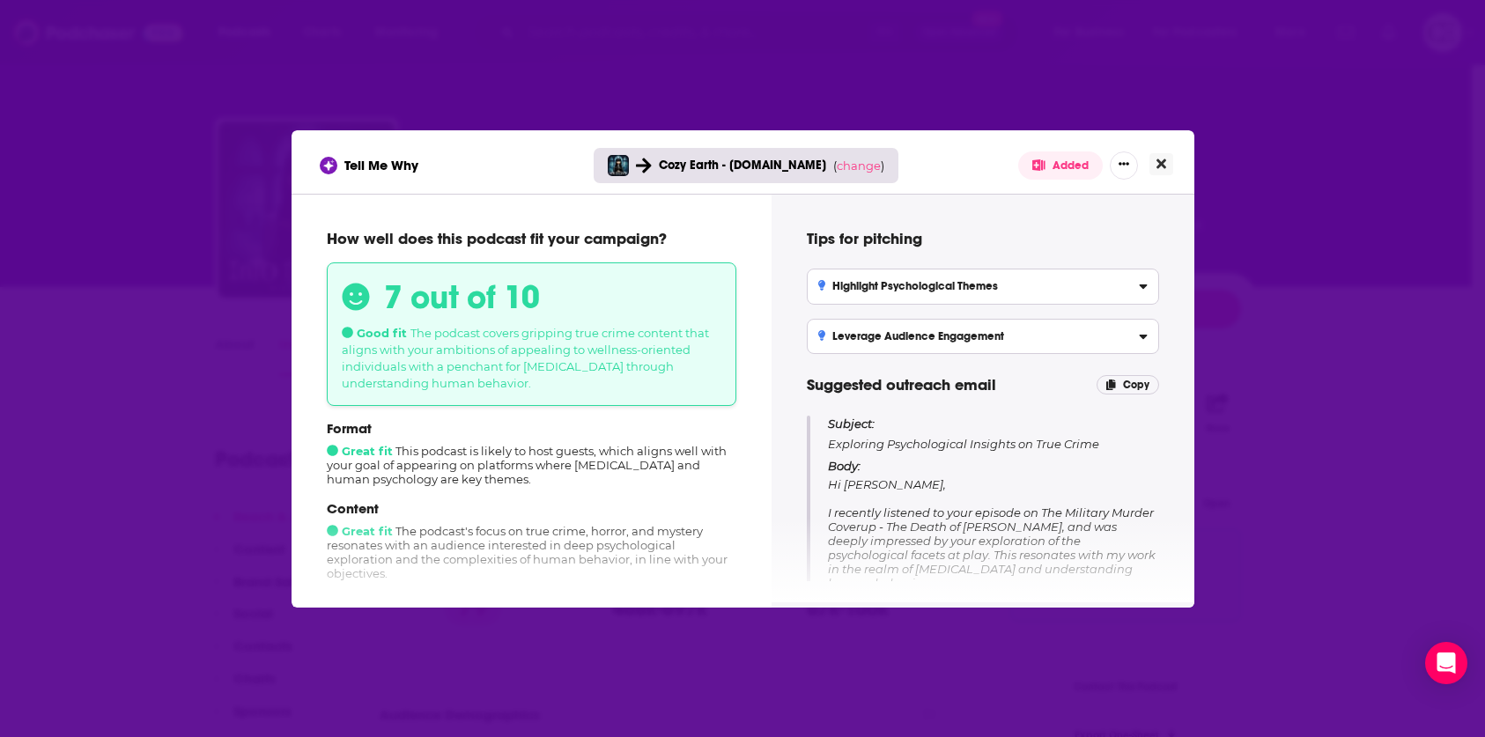
click at [1169, 154] on button "Close" at bounding box center [1161, 164] width 24 height 22
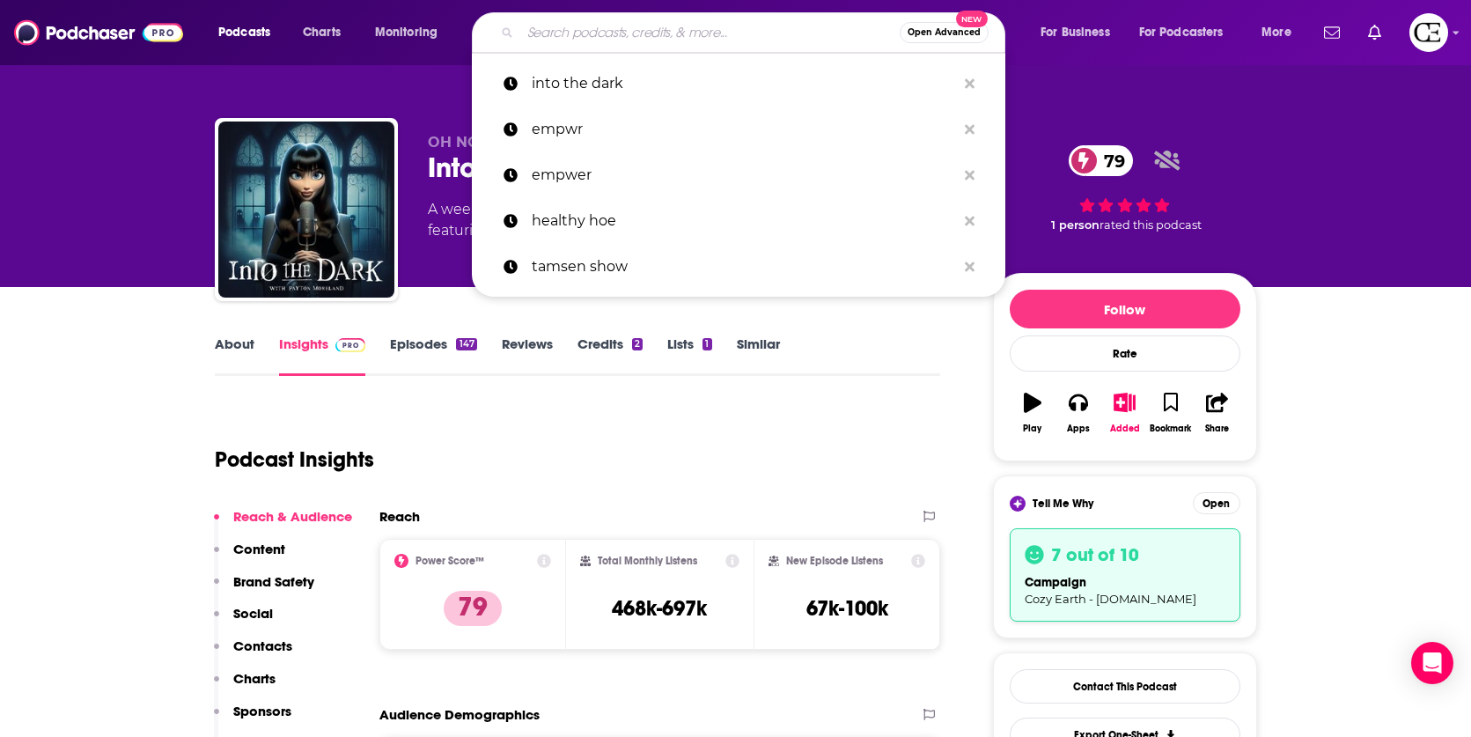
click at [584, 33] on input "Search podcasts, credits, & more..." at bounding box center [710, 32] width 380 height 28
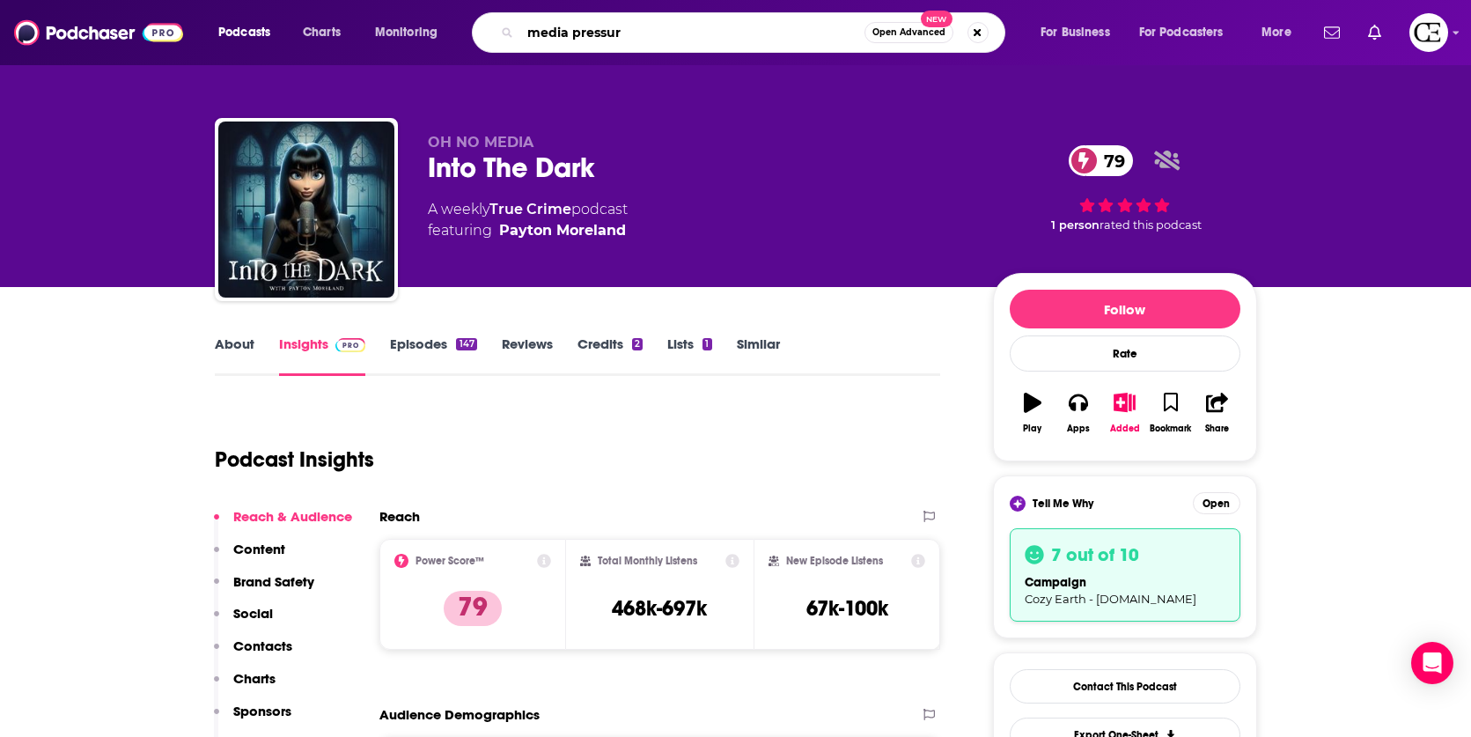
type input "media pressure"
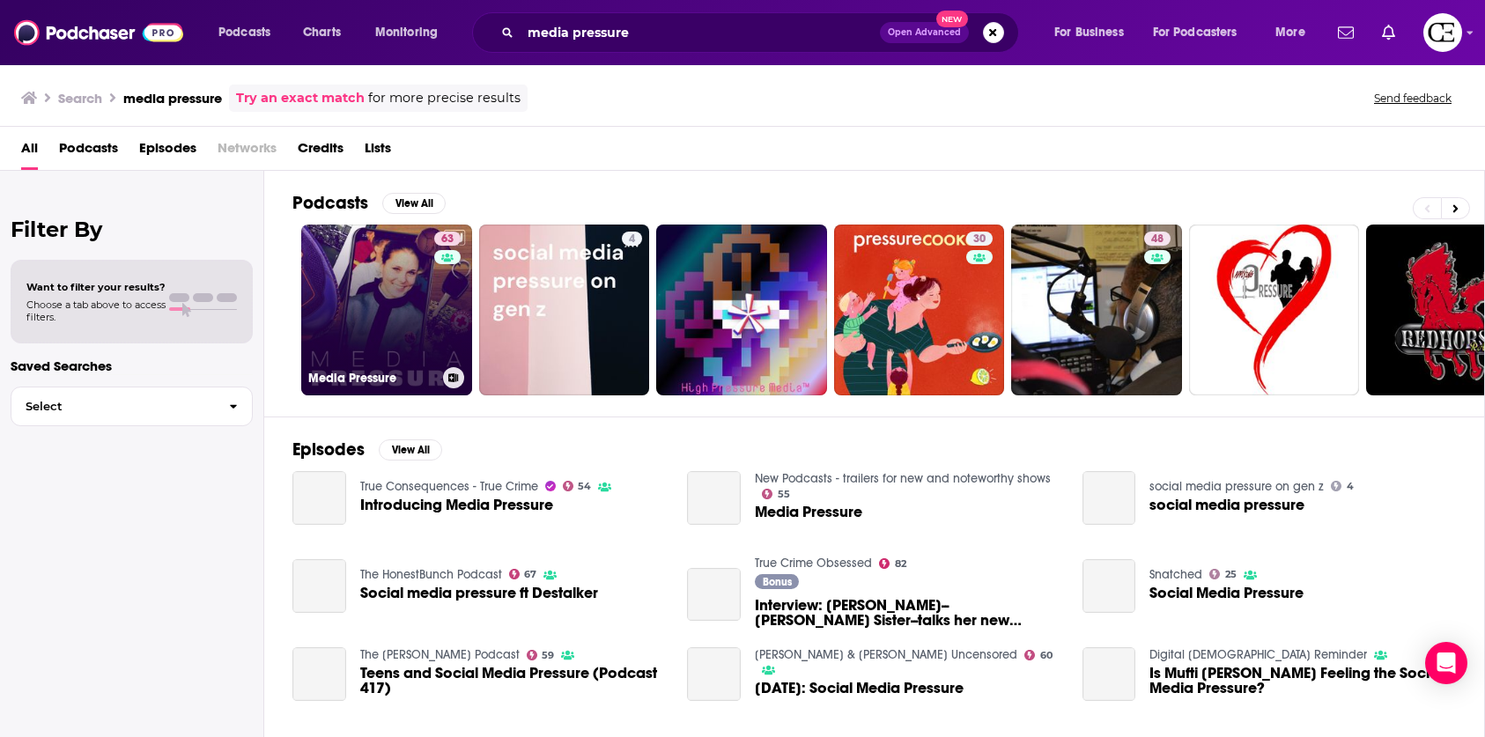
click at [378, 287] on link "63 Media Pressure" at bounding box center [386, 310] width 171 height 171
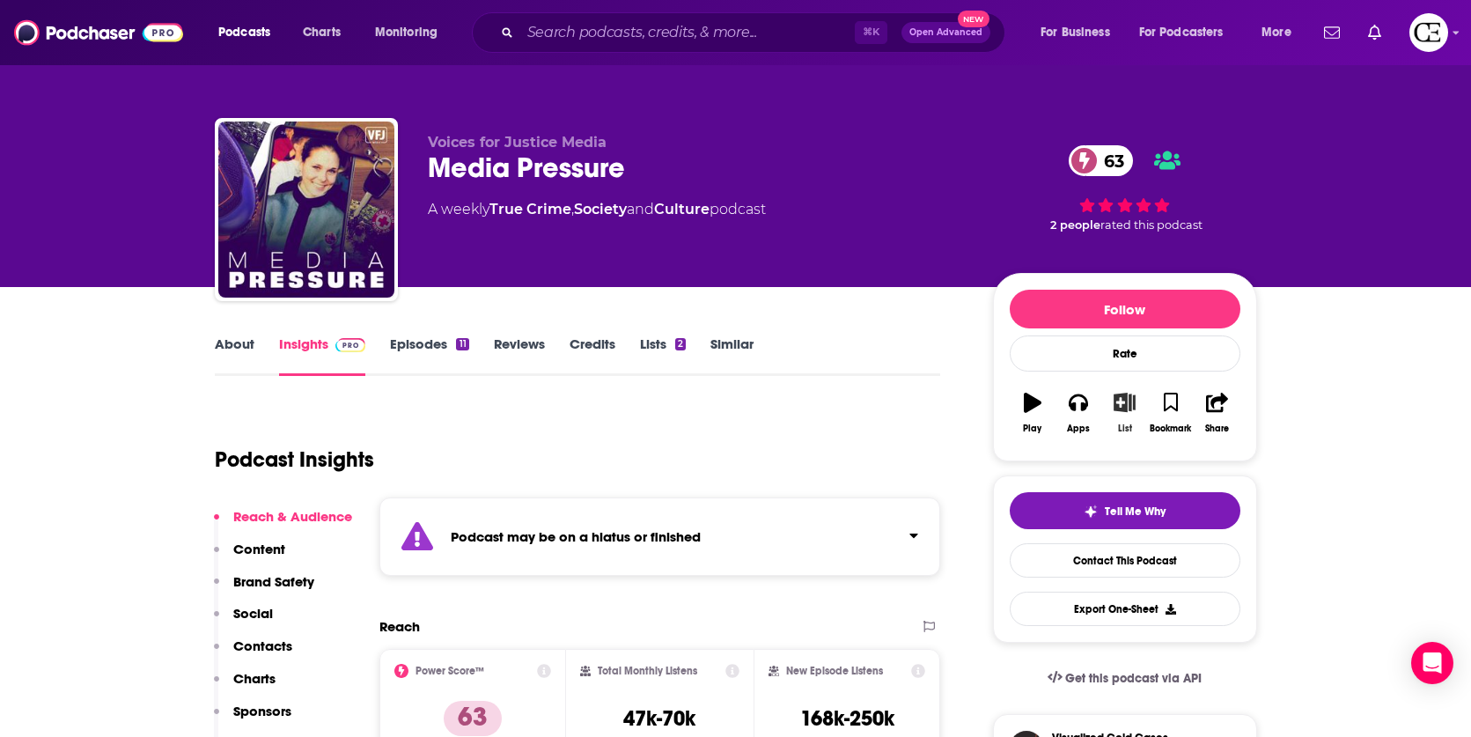
click at [1118, 395] on icon "button" at bounding box center [1125, 402] width 22 height 19
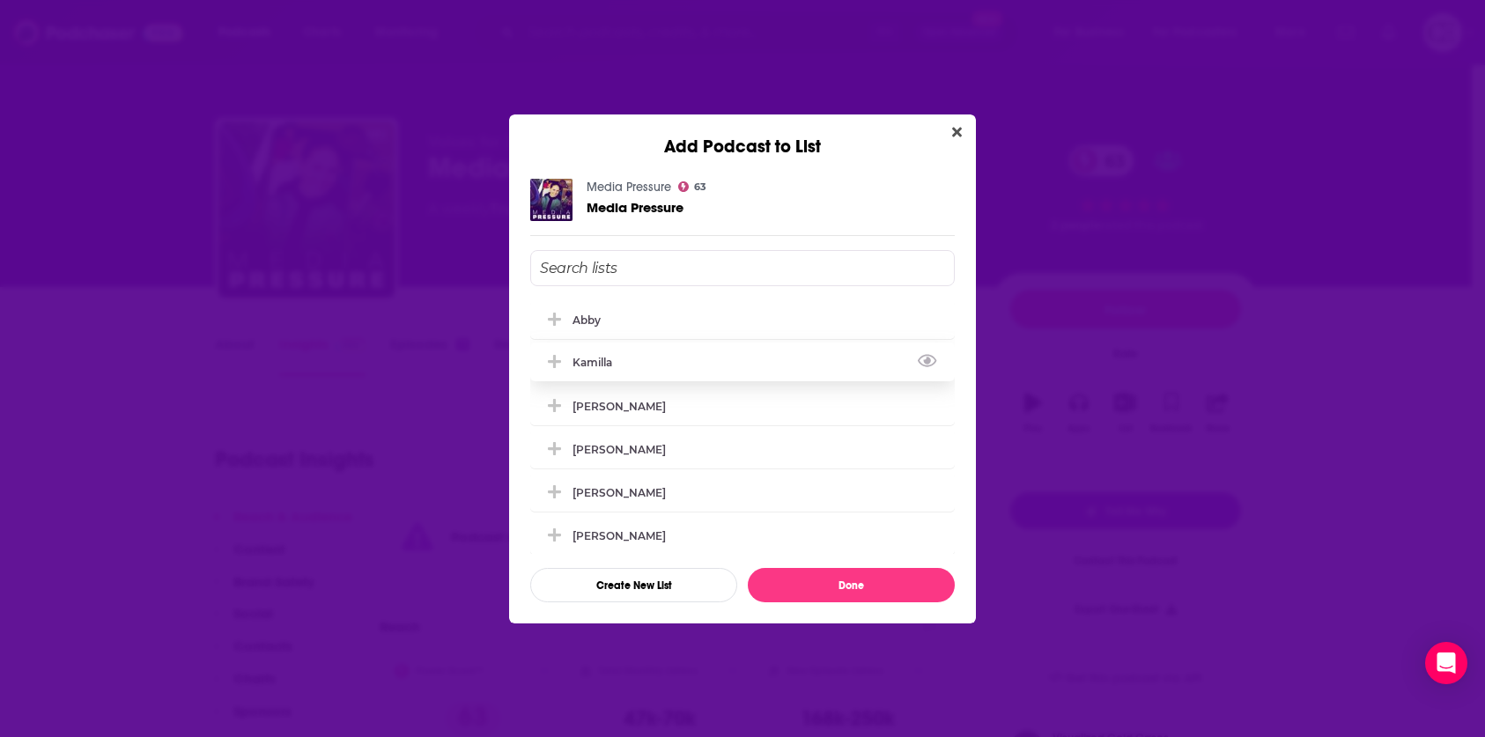
click at [757, 372] on div "Kamilla" at bounding box center [742, 362] width 424 height 39
click at [826, 577] on button "Done" at bounding box center [851, 585] width 207 height 34
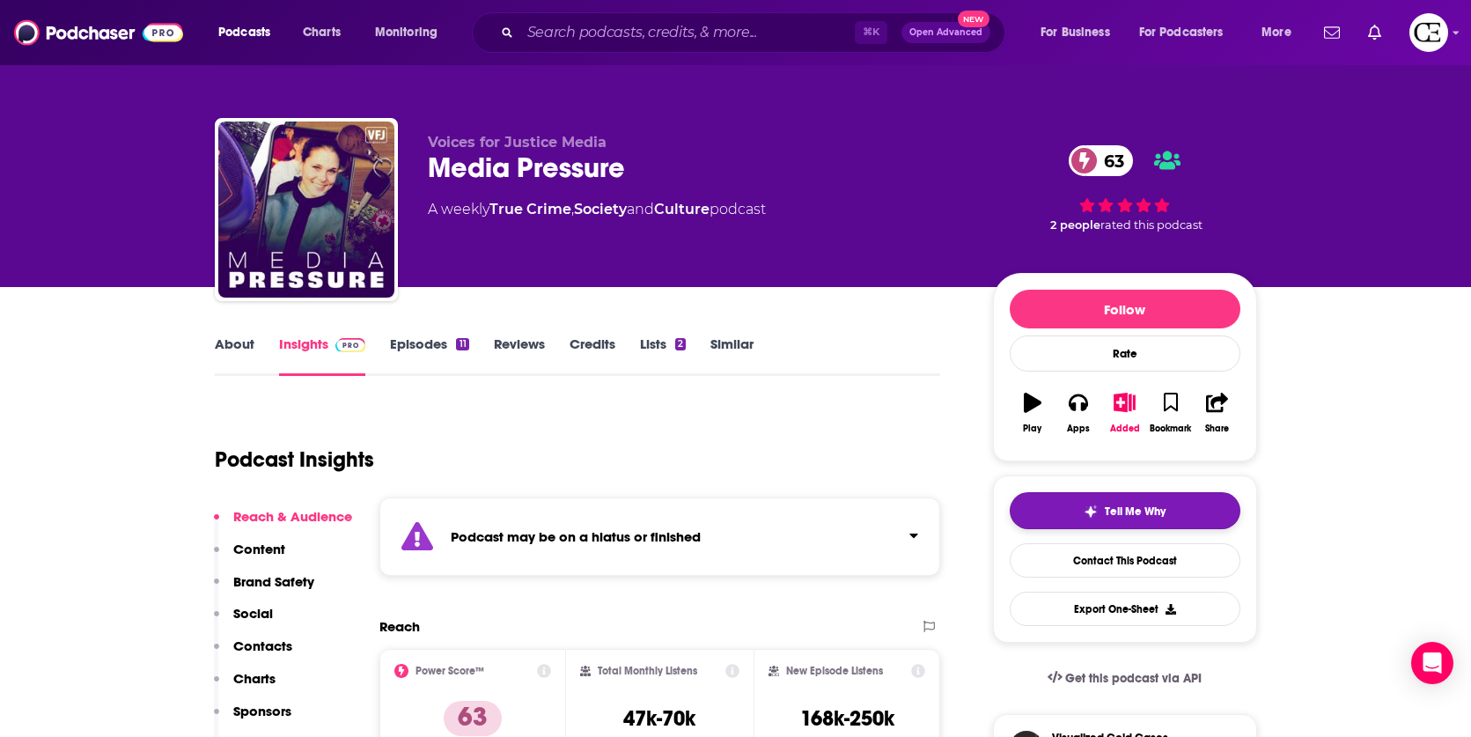
click at [1105, 510] on span "Tell Me Why" at bounding box center [1135, 512] width 61 height 14
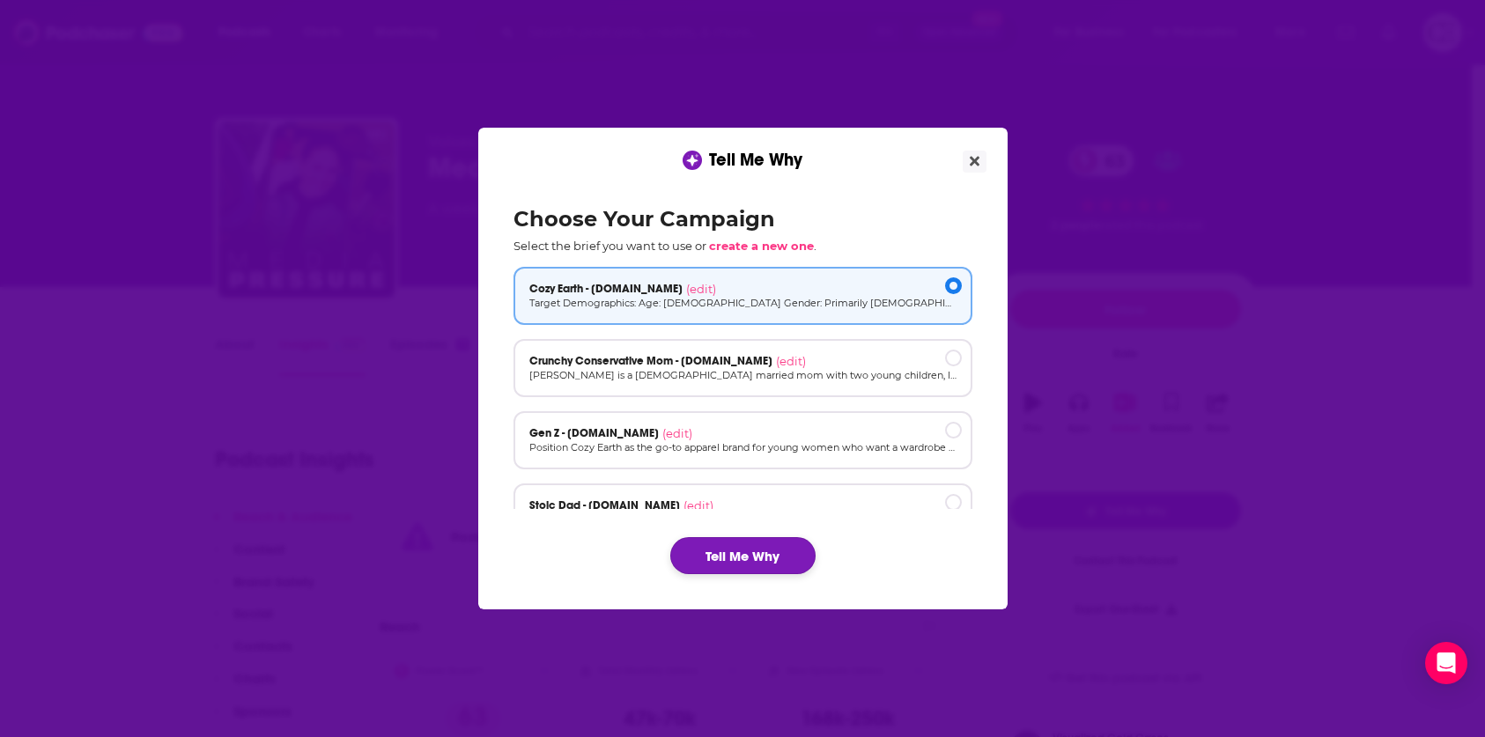
click at [729, 561] on button "Tell Me Why" at bounding box center [742, 555] width 145 height 37
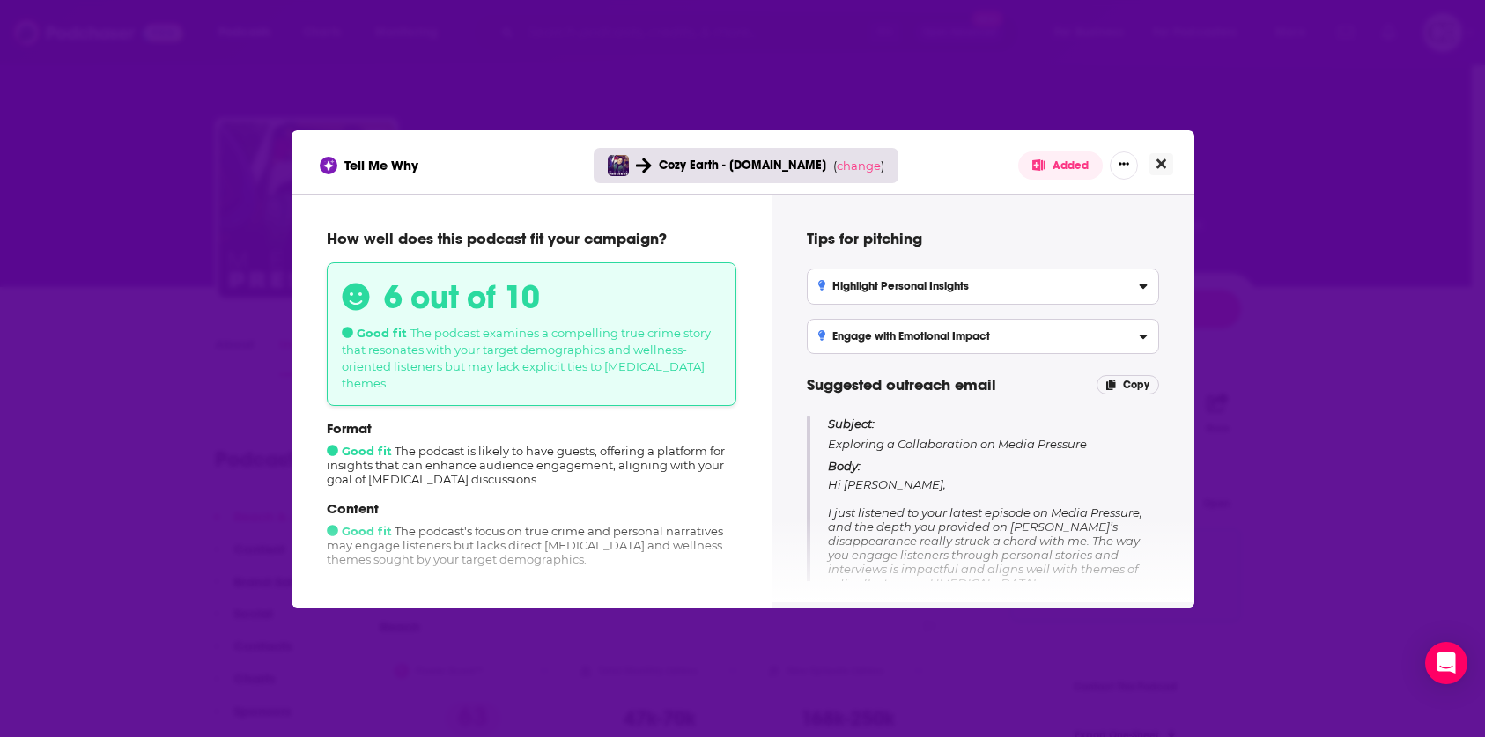
click at [1170, 161] on button "Close" at bounding box center [1161, 164] width 24 height 22
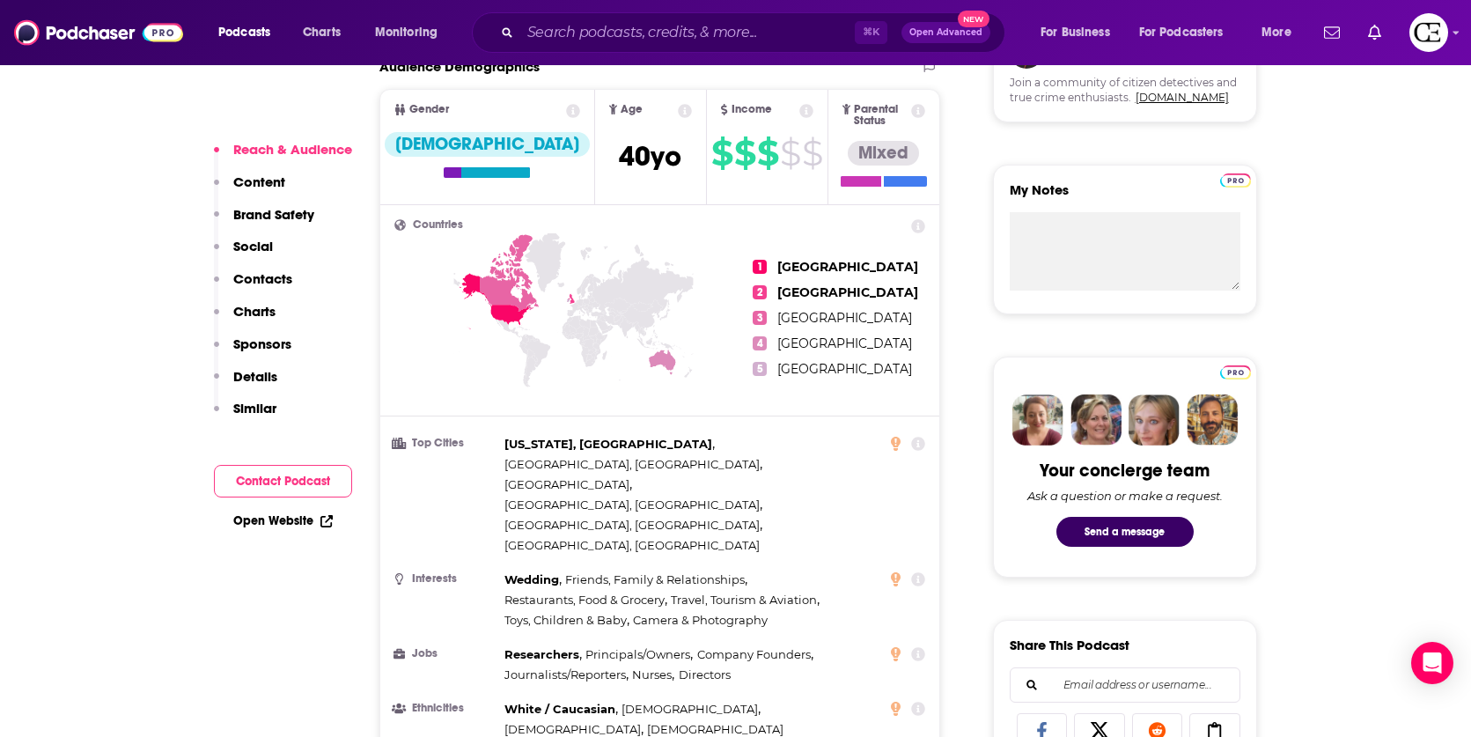
scroll to position [1090, 0]
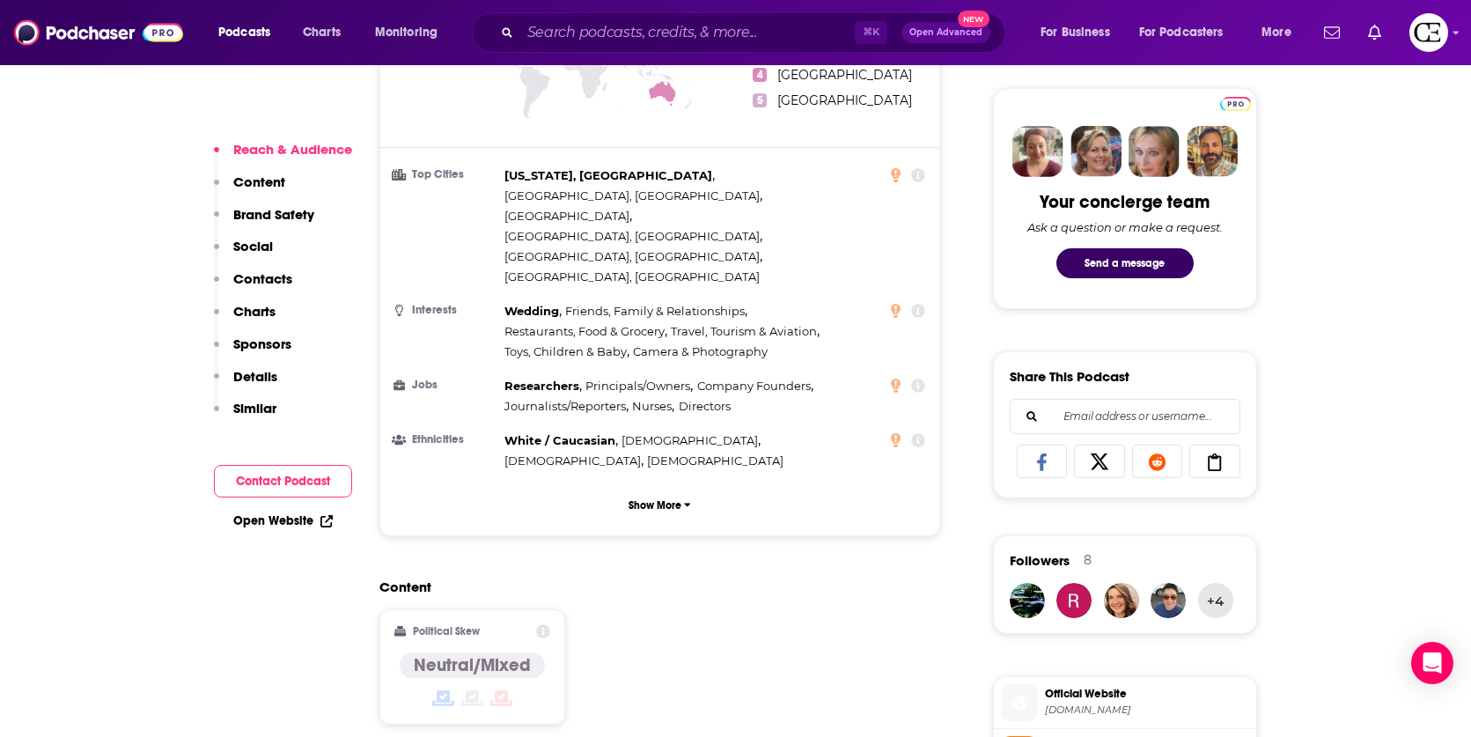
click at [265, 193] on button "Content" at bounding box center [249, 189] width 71 height 33
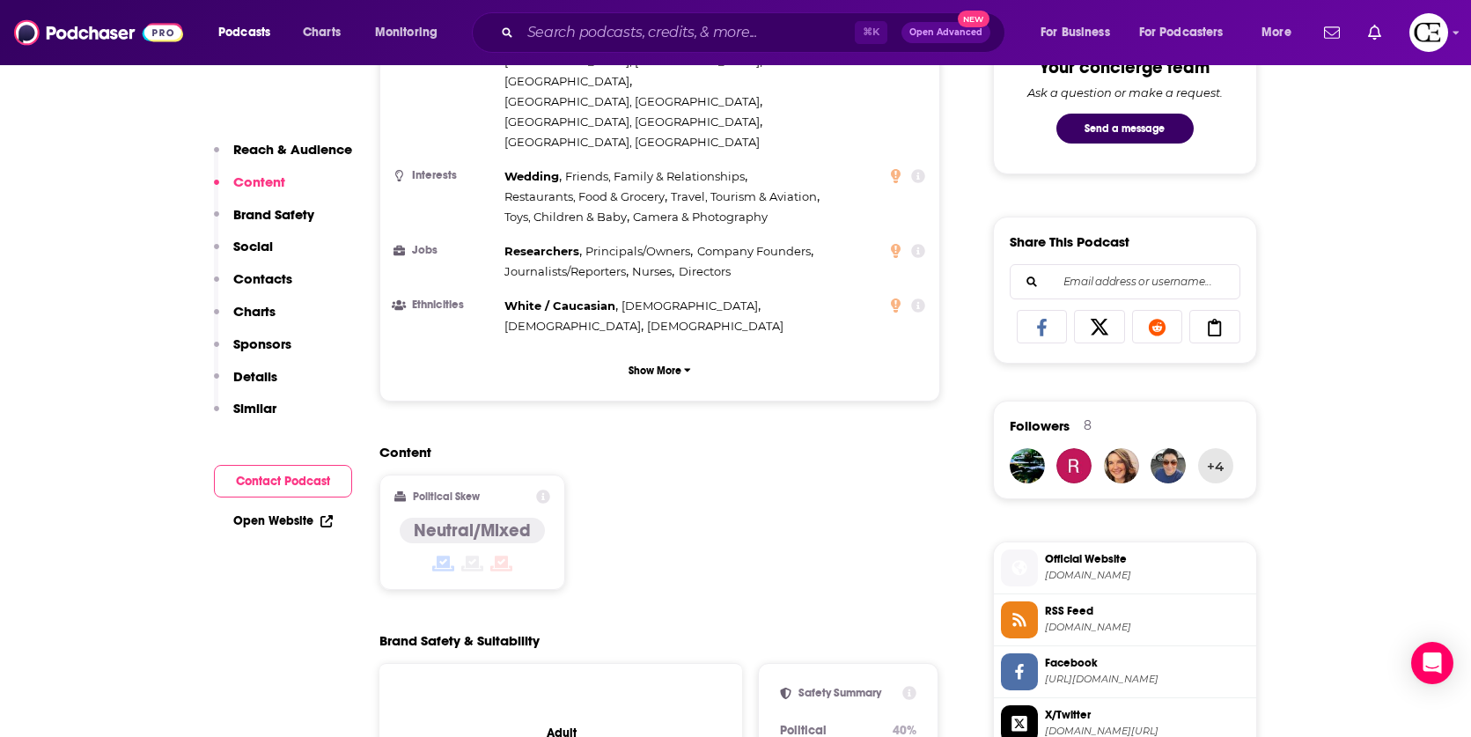
scroll to position [1314, 0]
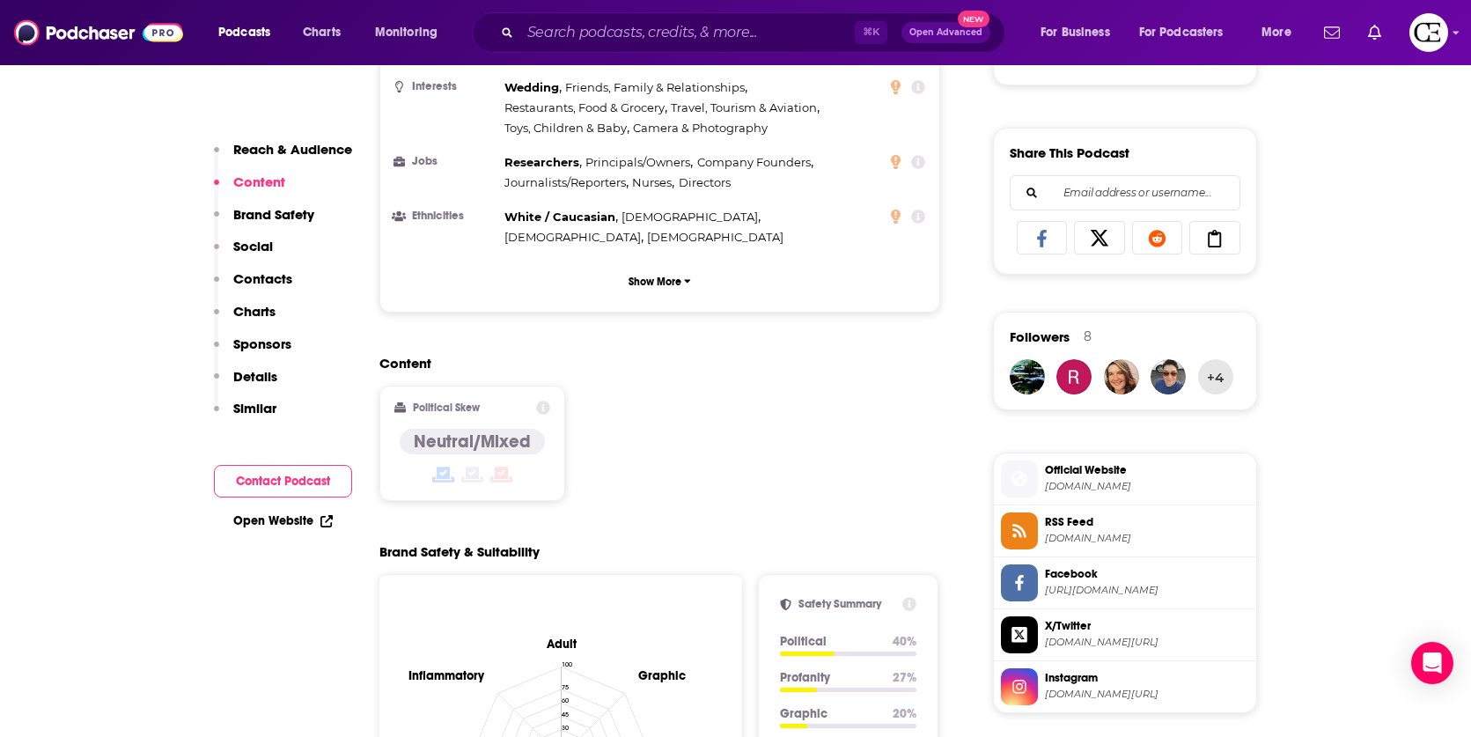
click at [291, 168] on button "Reach & Audience" at bounding box center [283, 157] width 138 height 33
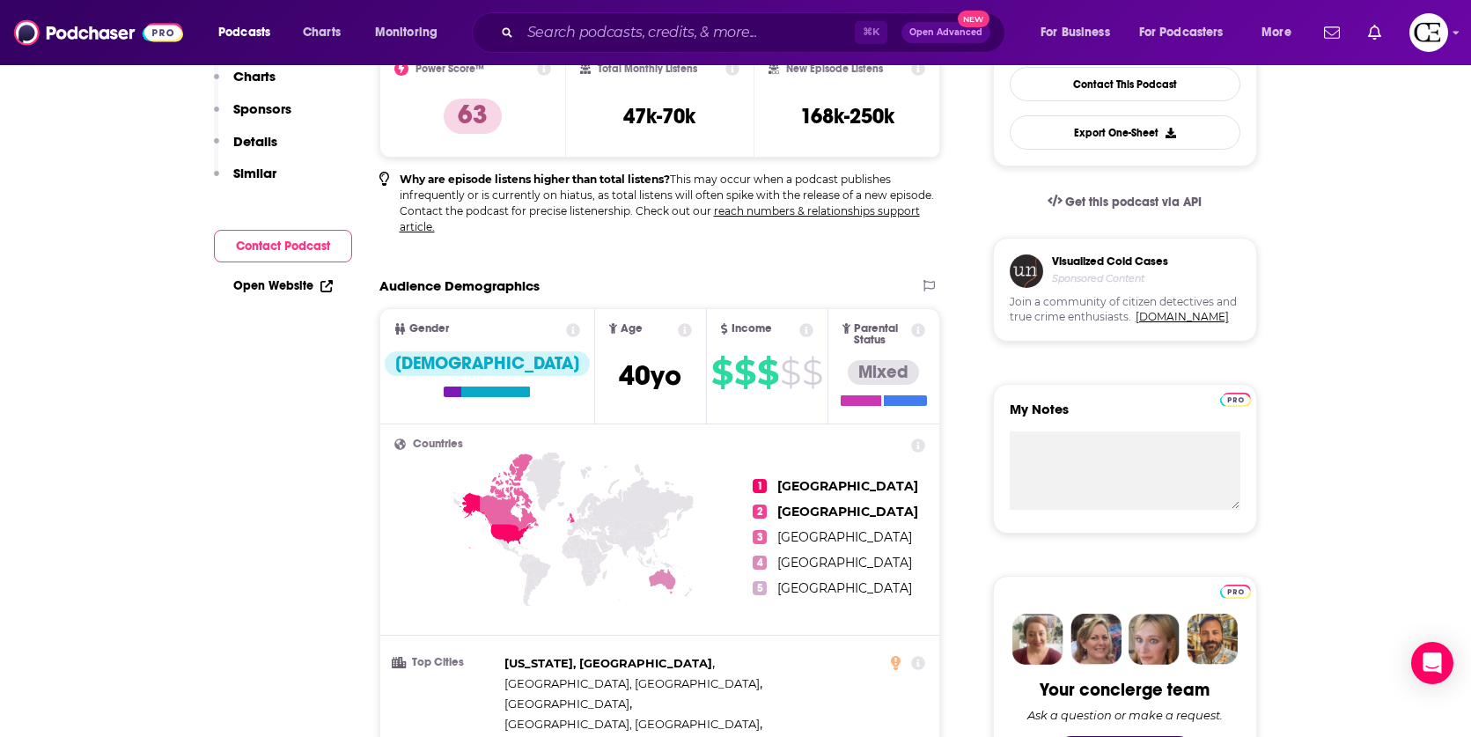
scroll to position [0, 0]
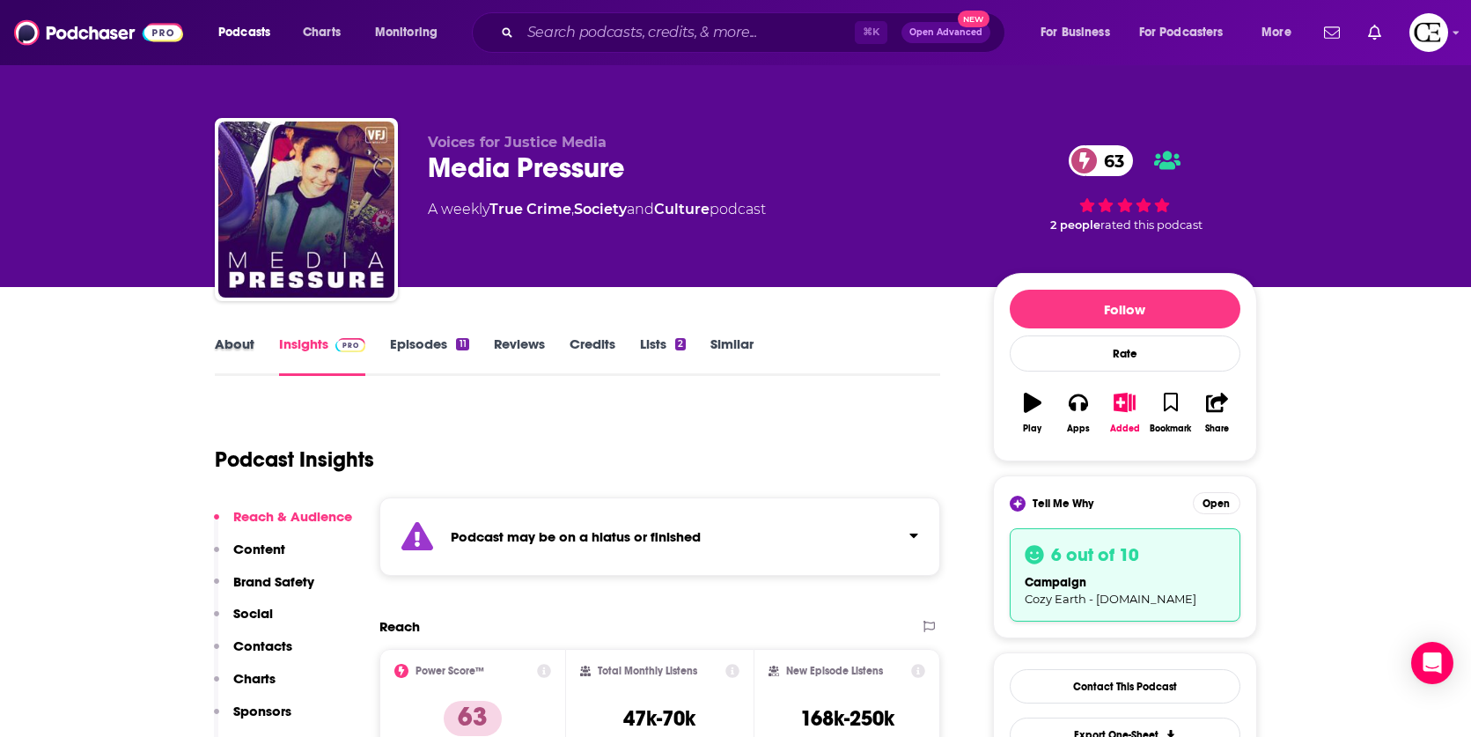
click at [261, 352] on div "About" at bounding box center [247, 356] width 64 height 41
click at [247, 350] on link "About" at bounding box center [235, 356] width 40 height 41
